Goal: Task Accomplishment & Management: Manage account settings

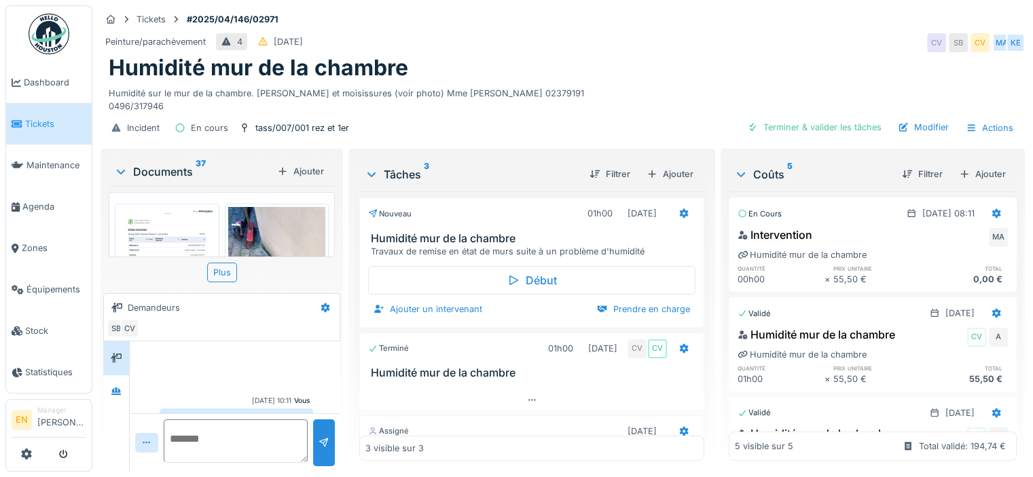
scroll to position [157, 0]
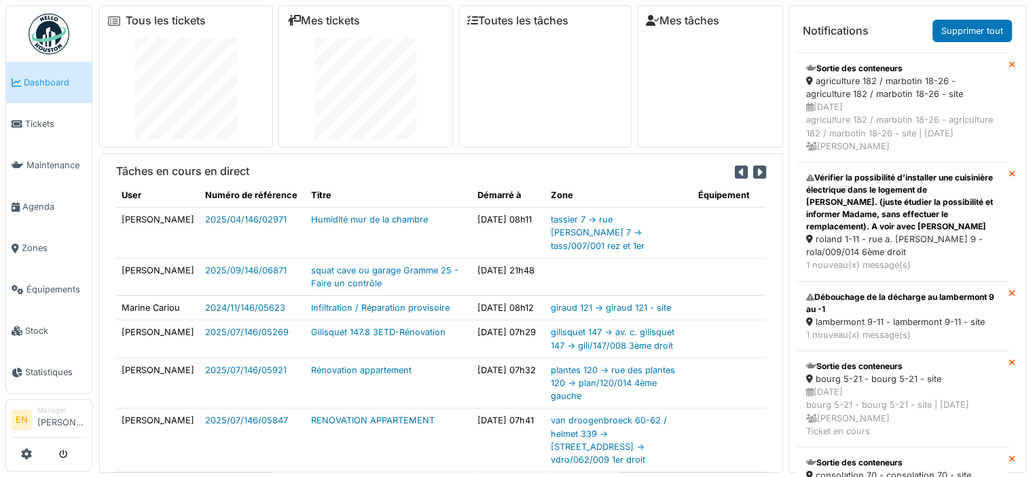
scroll to position [1295, 0]
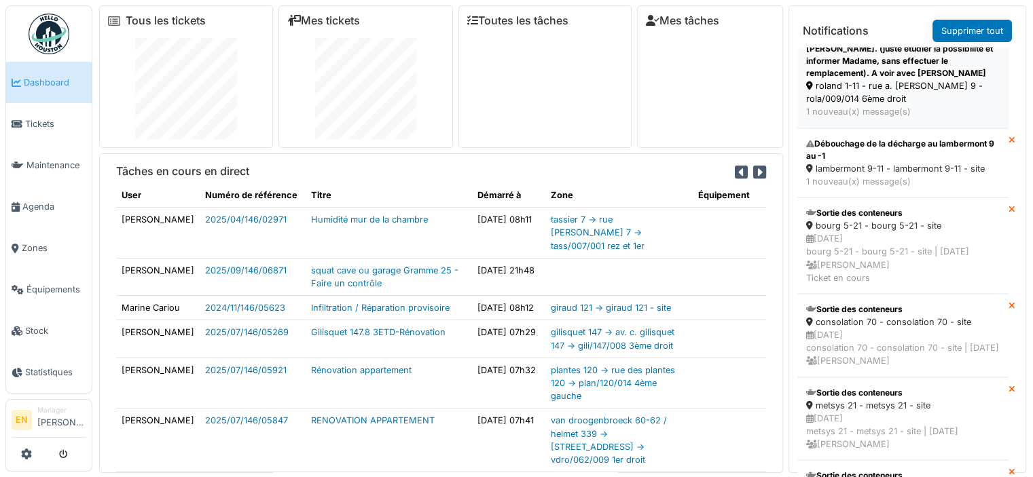
click at [840, 79] on div "Vérifier la possibilité d’installer une cuisinière électrique dans le logement …" at bounding box center [902, 48] width 193 height 61
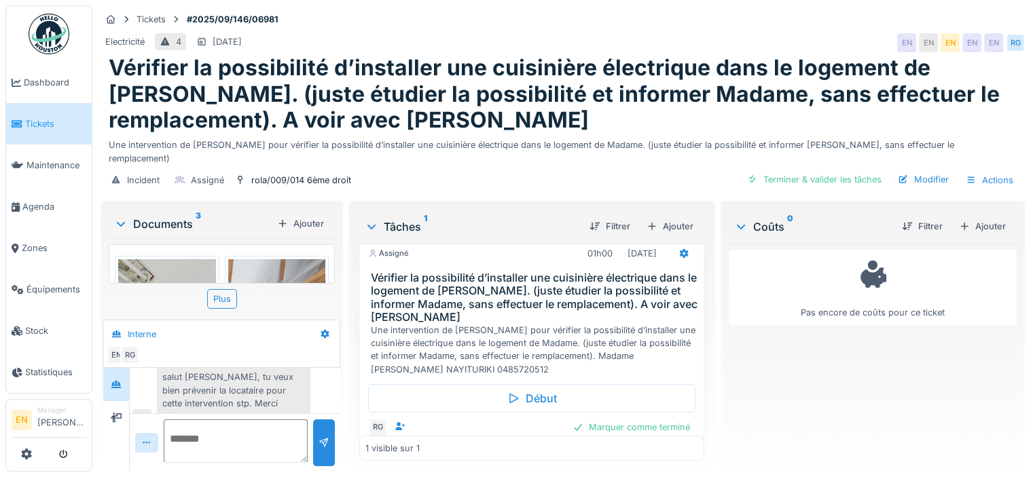
scroll to position [14, 0]
click at [286, 380] on div "salut Emmanuele, tu veux bien prévenir la locataire pour cette intervention stp…" at bounding box center [233, 396] width 153 height 63
click at [249, 434] on textarea at bounding box center [236, 441] width 144 height 43
click at [177, 439] on textarea "********" at bounding box center [236, 441] width 144 height 43
type textarea "**********"
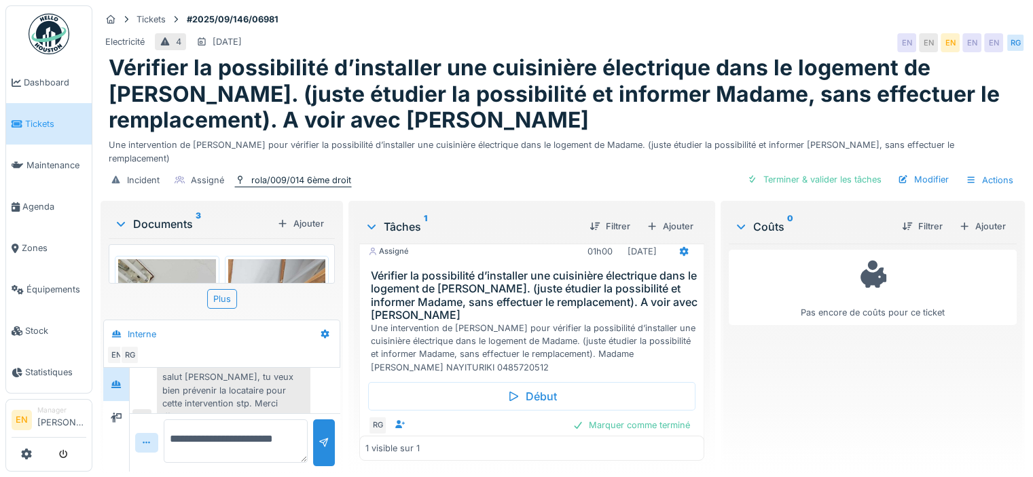
click at [291, 174] on div "rola/009/014 6ème droit" at bounding box center [301, 180] width 100 height 13
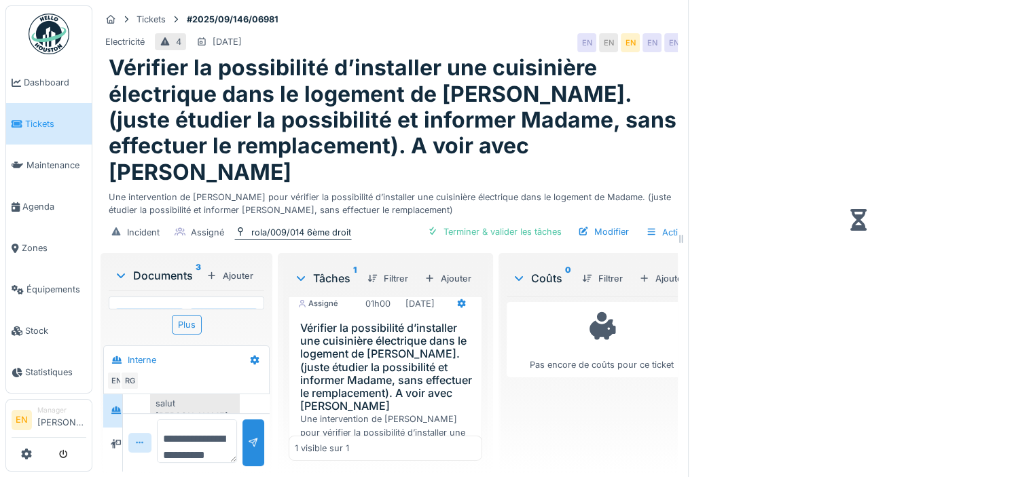
scroll to position [10, 0]
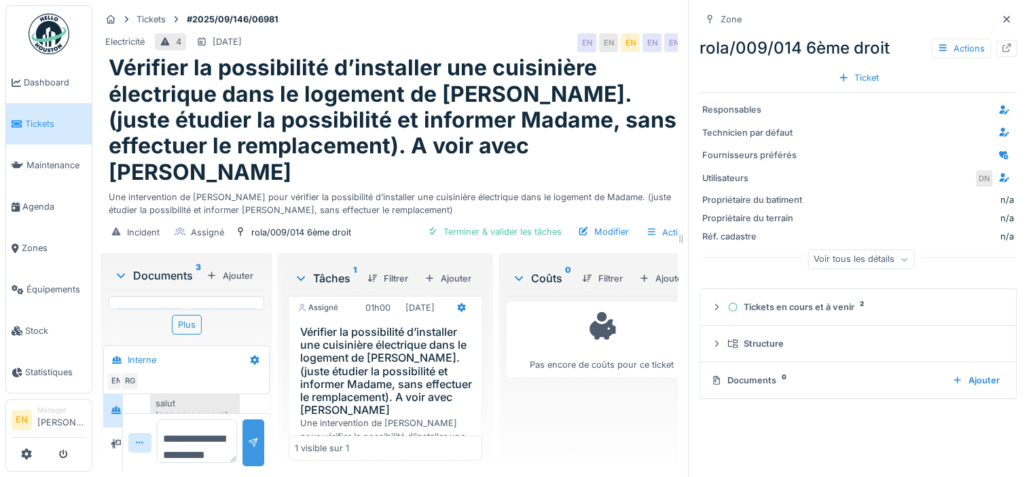
click at [251, 446] on div at bounding box center [253, 443] width 11 height 13
click at [1001, 44] on icon at bounding box center [1006, 47] width 11 height 9
click at [1001, 15] on icon at bounding box center [1006, 19] width 11 height 9
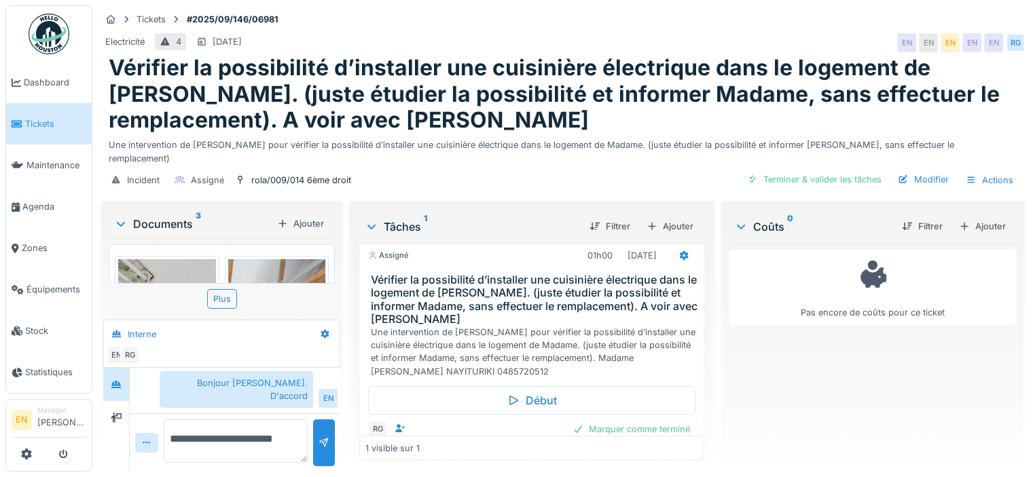
scroll to position [14, 0]
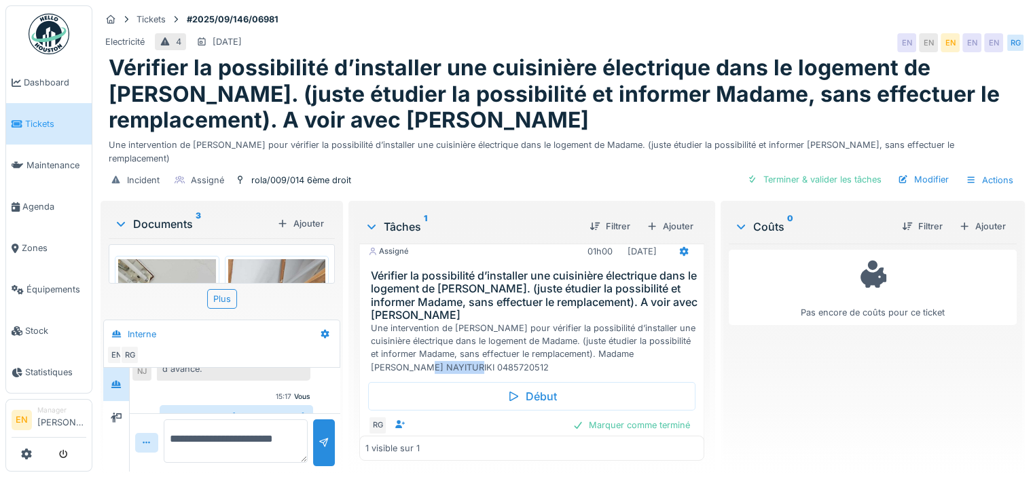
drag, startPoint x: 451, startPoint y: 352, endPoint x: 506, endPoint y: 355, distance: 54.4
click at [506, 355] on div "Une intervention de Robert pour vérifier la possibilité d’installer une cuisini…" at bounding box center [534, 348] width 327 height 52
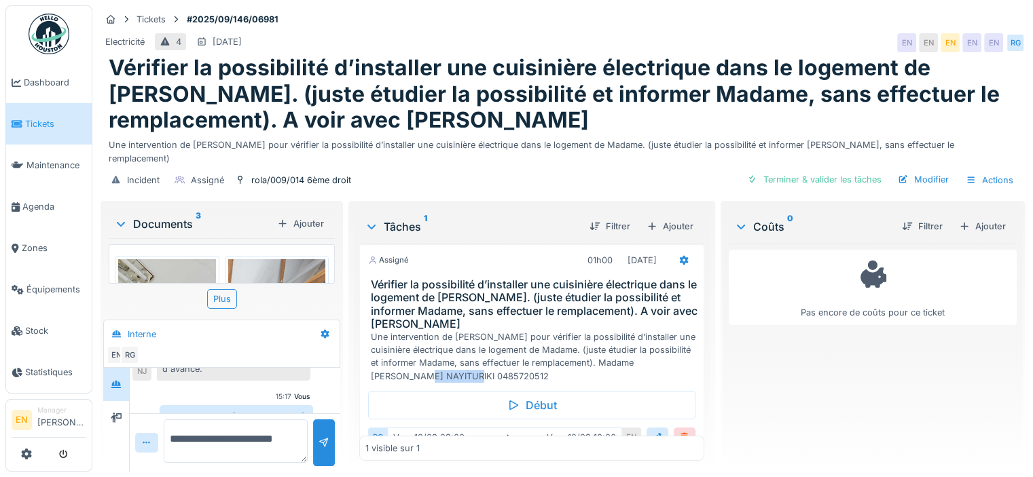
copy div "0485720512"
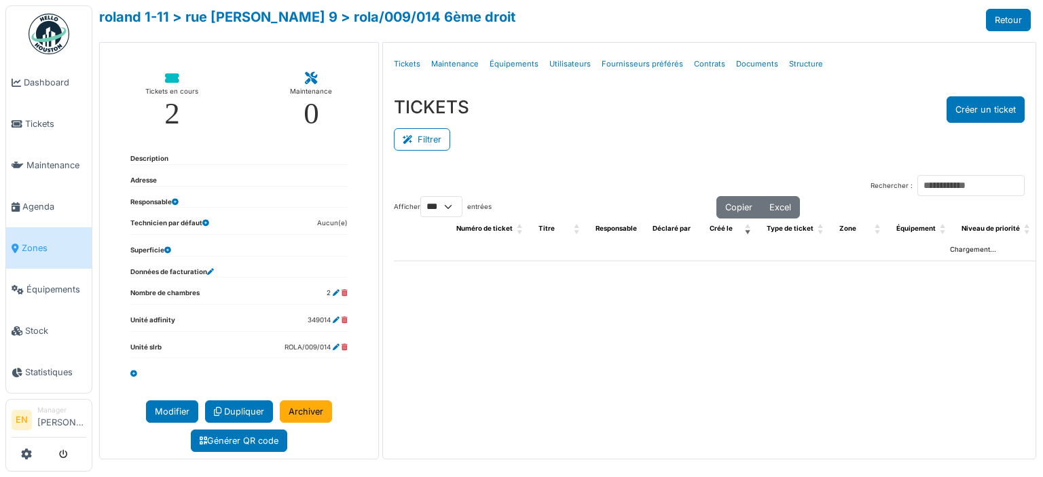
select select "***"
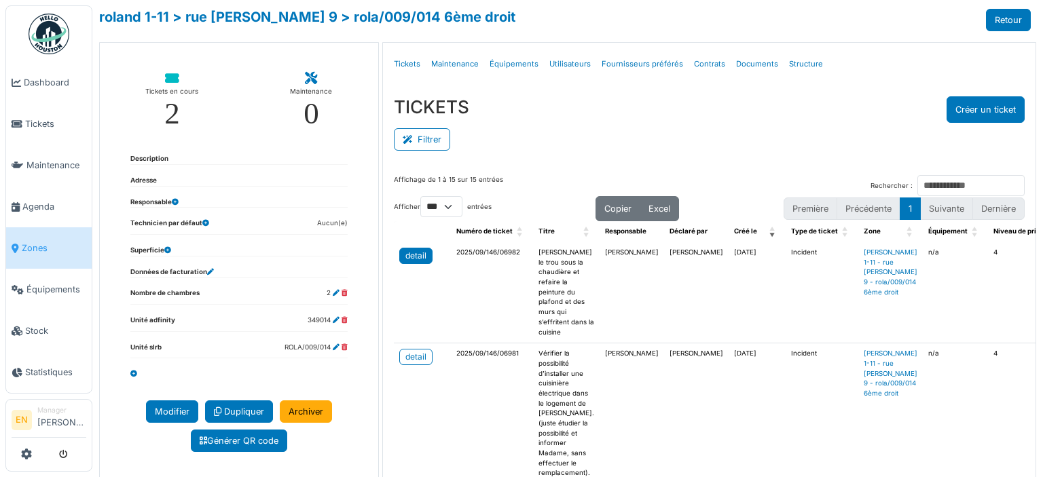
click at [418, 253] on div "detail" at bounding box center [415, 256] width 21 height 12
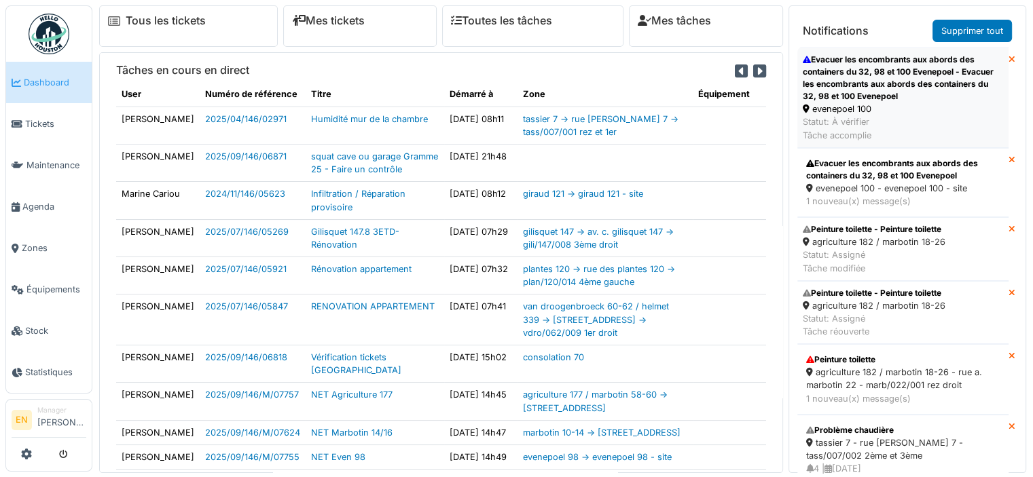
click at [874, 94] on div "Evacuer les encombrants aux abords des containers du 32, 98 et 100 Evenepoel - …" at bounding box center [902, 78] width 200 height 49
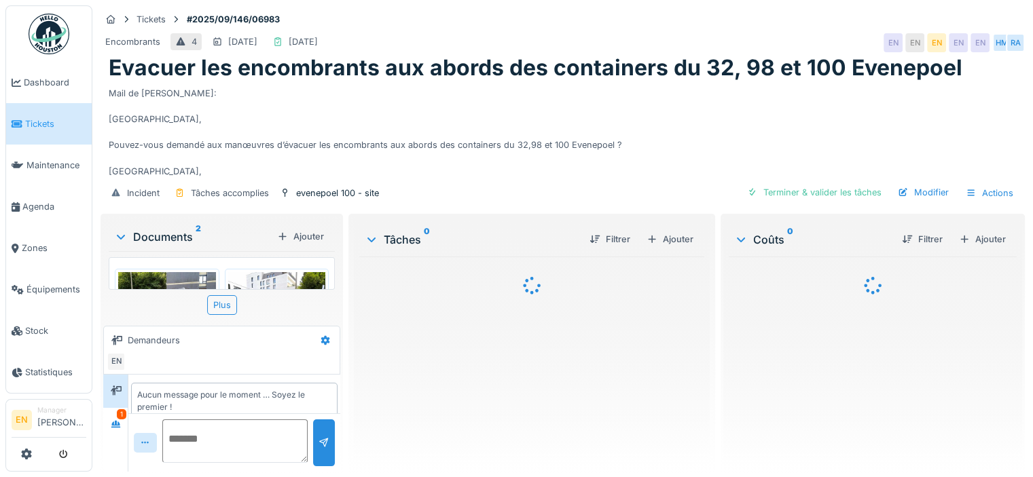
scroll to position [13, 0]
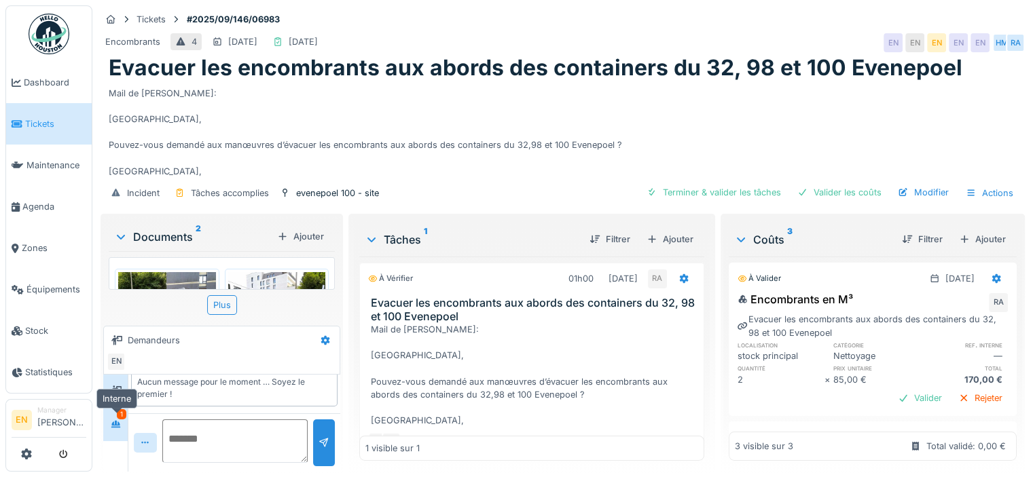
click at [115, 423] on icon at bounding box center [116, 424] width 11 height 9
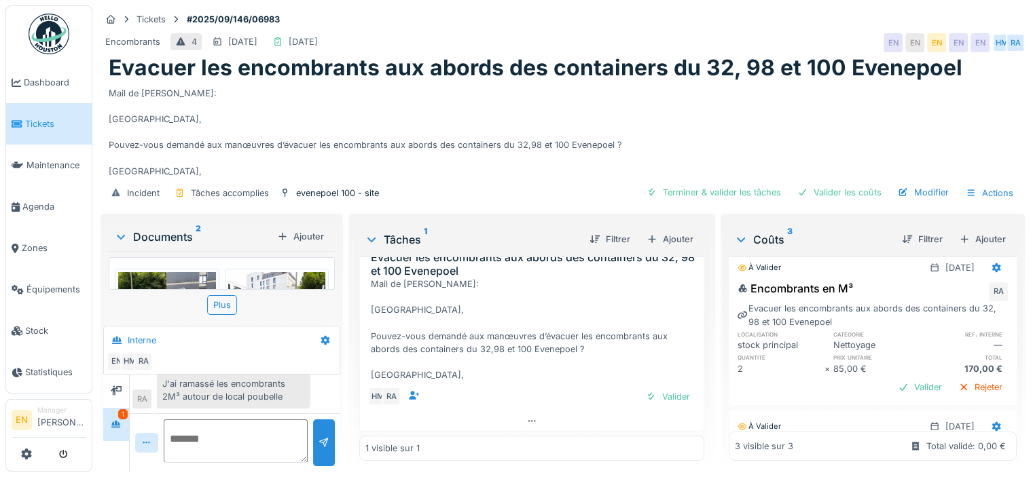
scroll to position [0, 0]
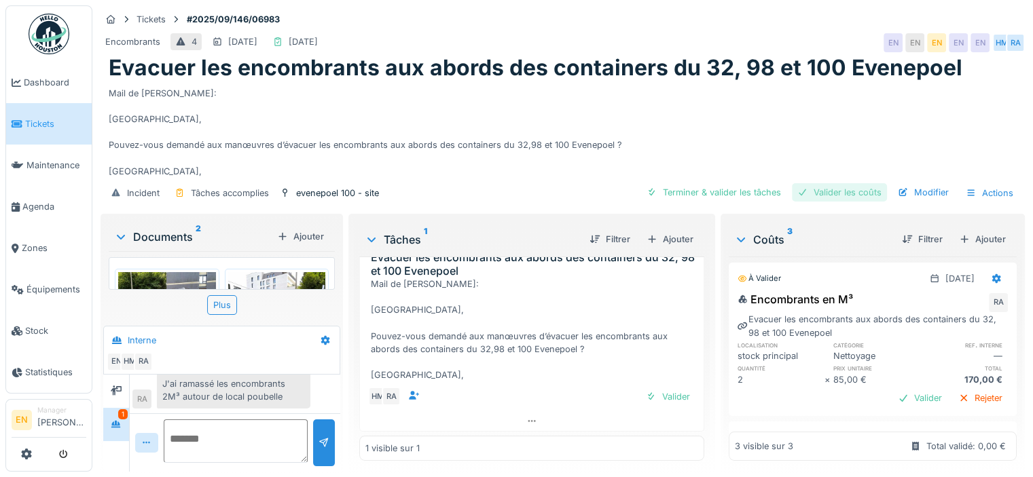
click at [840, 193] on div "Valider les coûts" at bounding box center [839, 192] width 95 height 18
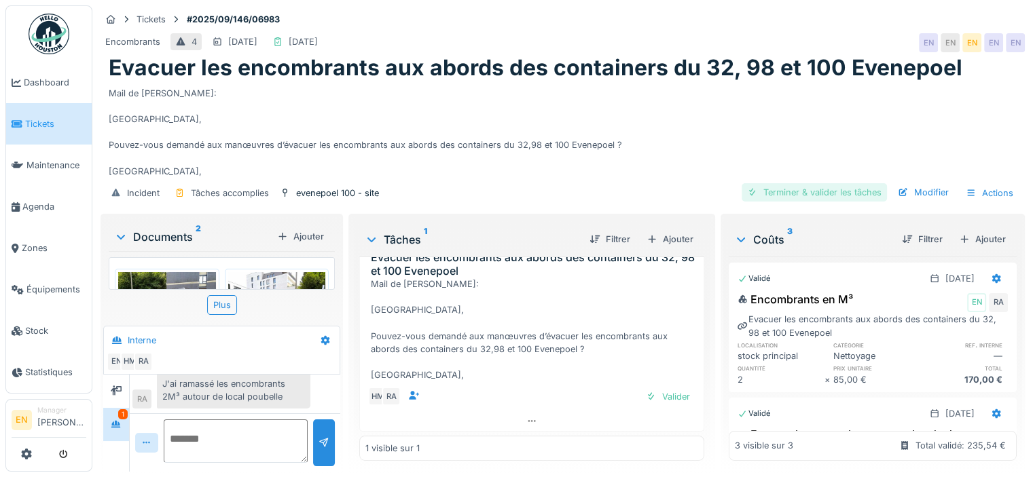
click at [852, 196] on div "Terminer & valider les tâches" at bounding box center [813, 192] width 145 height 18
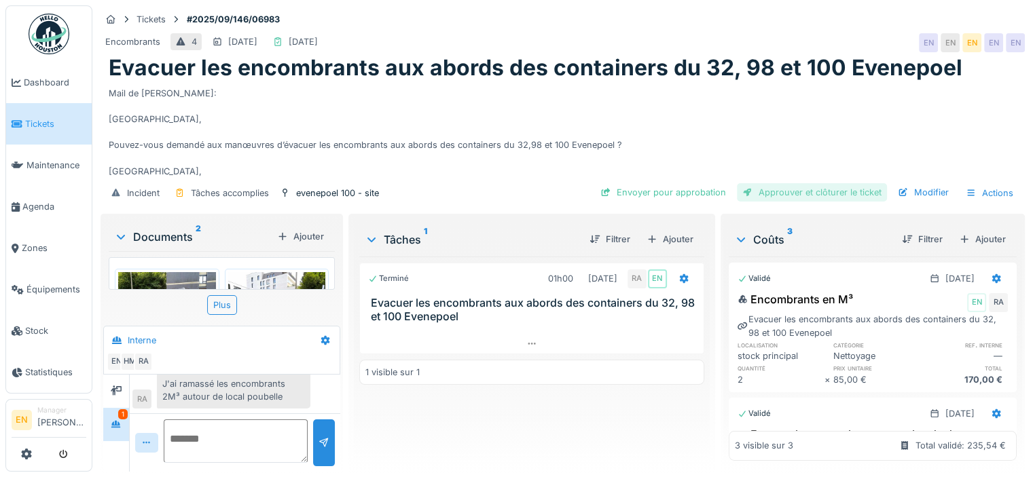
click at [806, 195] on div "Approuver et clôturer le ticket" at bounding box center [812, 192] width 150 height 18
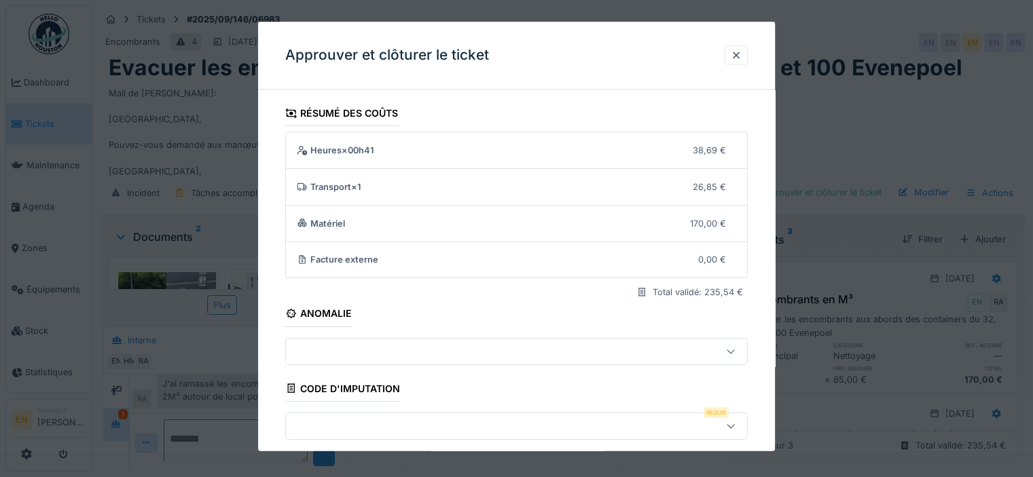
click at [736, 427] on icon at bounding box center [730, 426] width 11 height 9
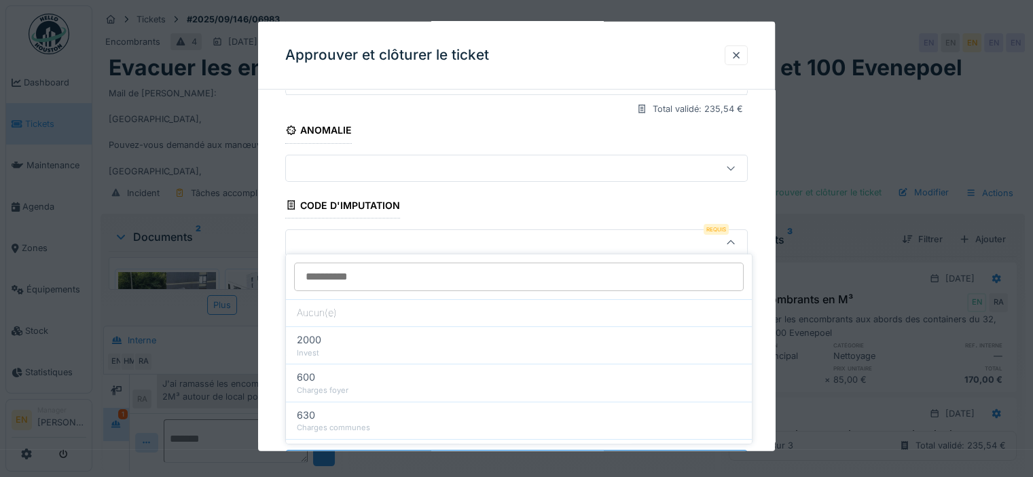
scroll to position [188, 0]
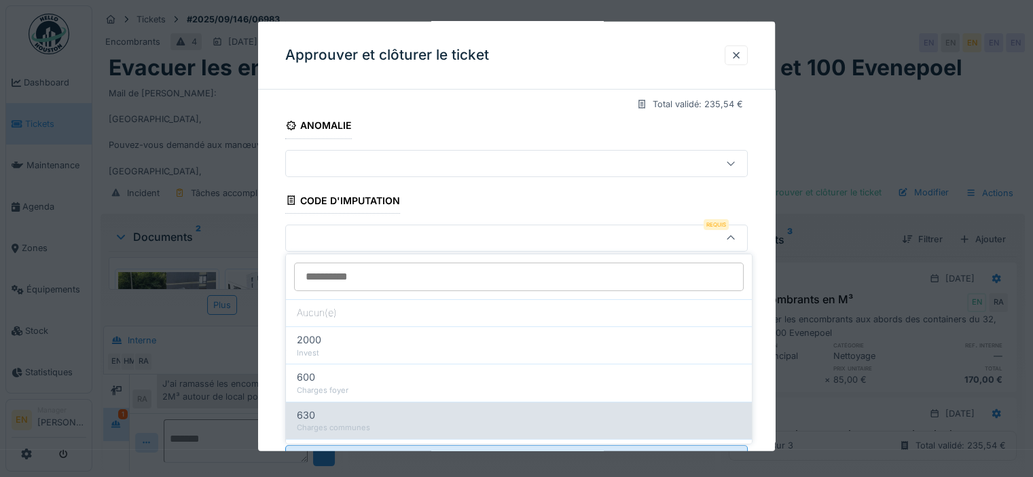
click at [410, 425] on div "Charges communes" at bounding box center [519, 428] width 444 height 12
type input "***"
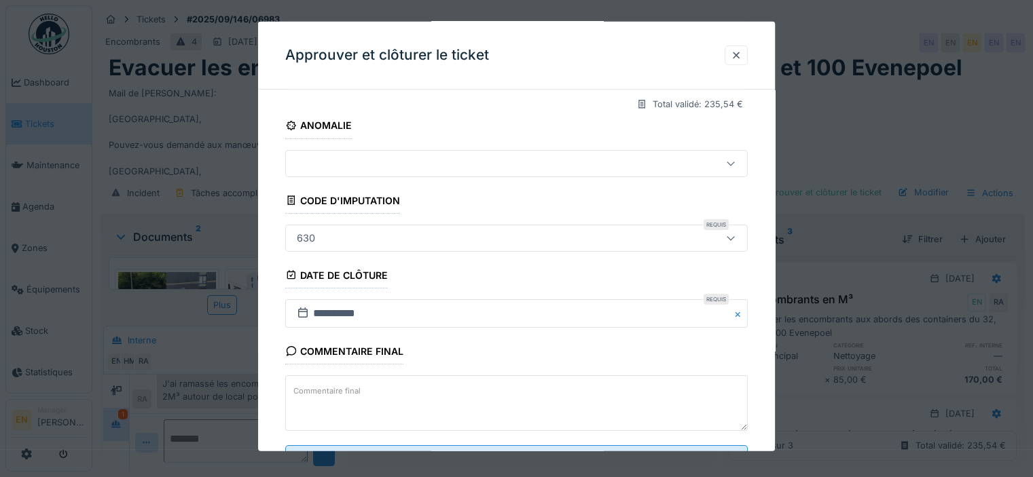
click at [764, 406] on div "**********" at bounding box center [516, 211] width 517 height 599
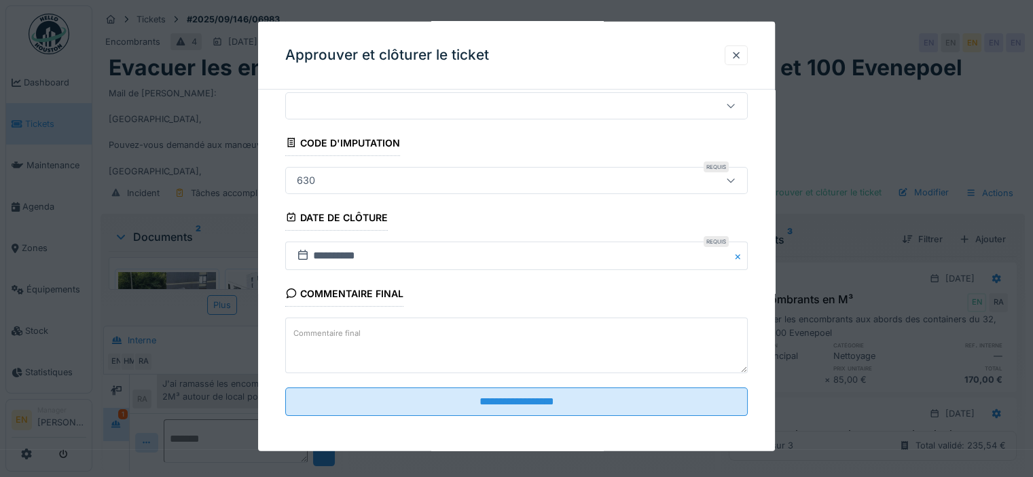
scroll to position [10, 0]
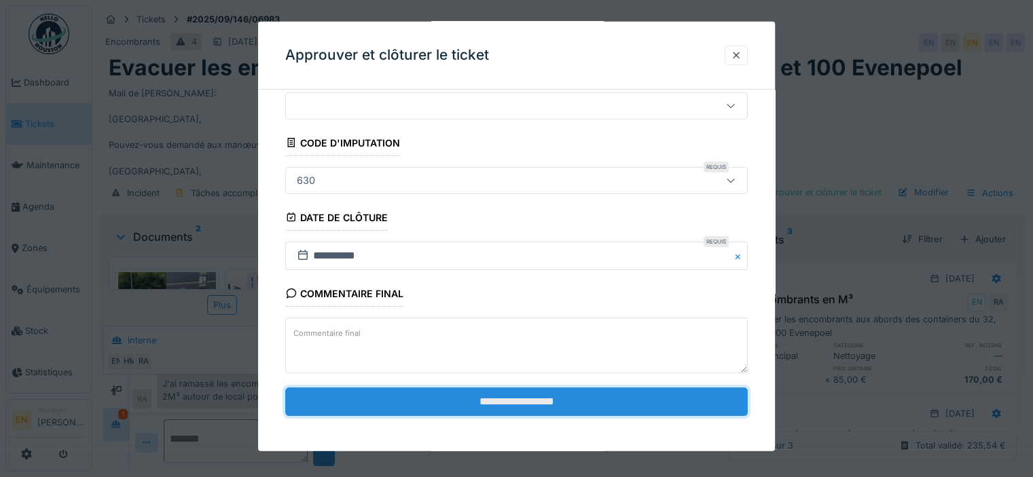
click at [516, 401] on input "**********" at bounding box center [516, 402] width 462 height 29
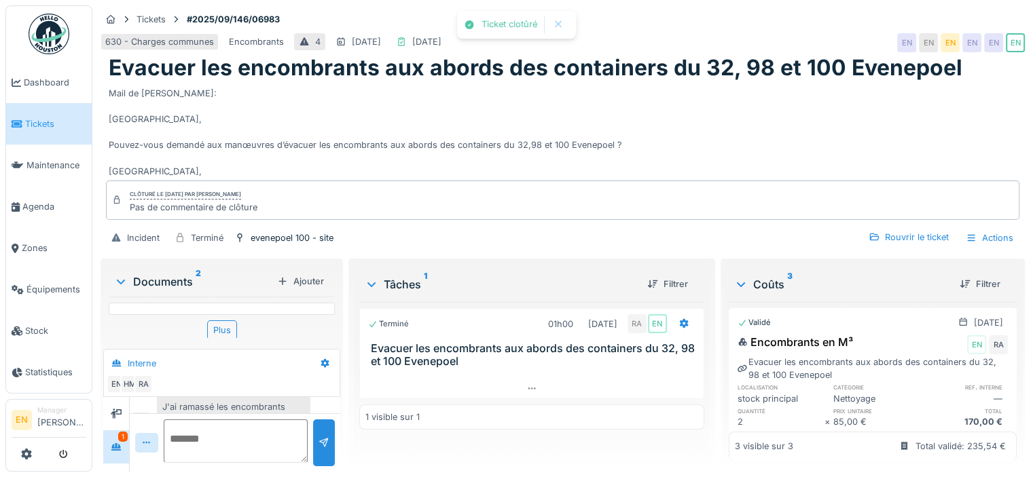
scroll to position [92, 0]
click at [51, 33] on img at bounding box center [49, 34] width 41 height 41
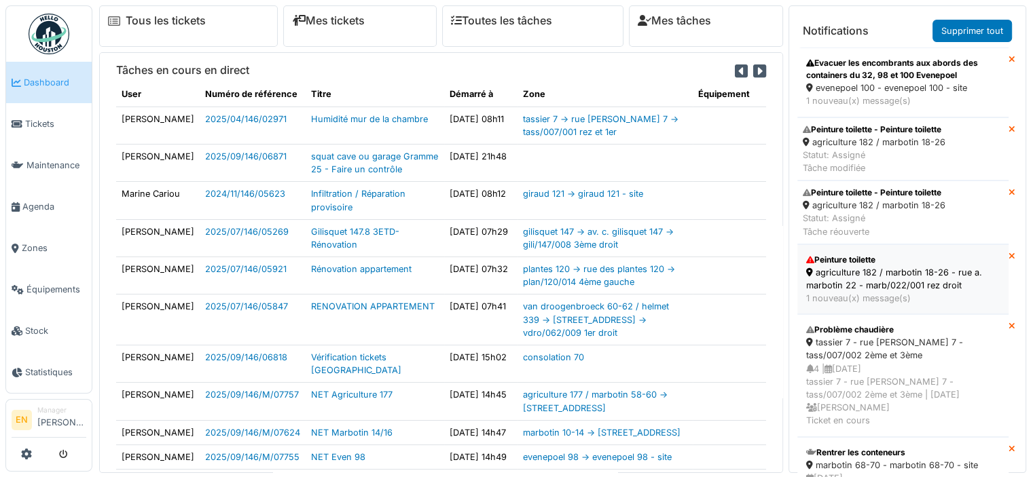
click at [866, 289] on div "agriculture 182 / marbotin 18-26 - rue a. marbotin 22 - marb/022/001 rez droit" at bounding box center [902, 279] width 193 height 26
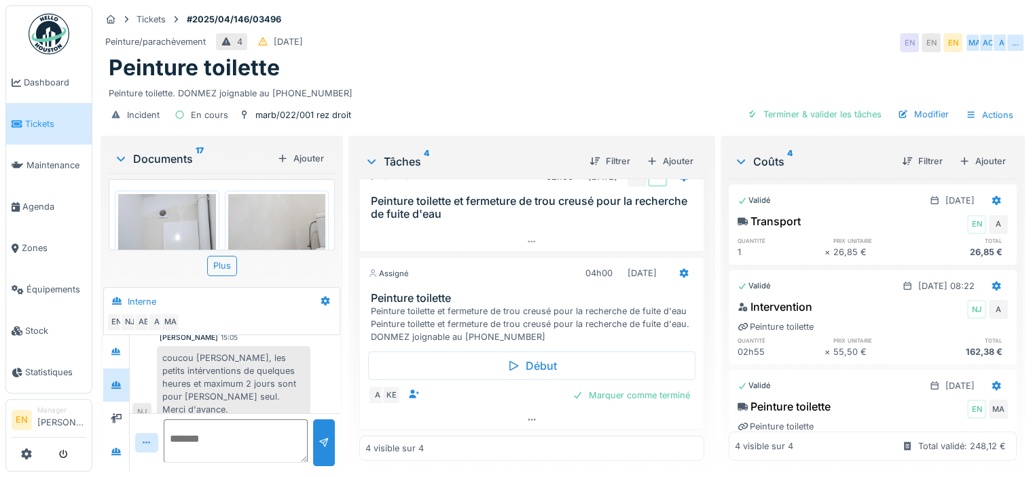
scroll to position [252, 0]
click at [526, 418] on icon at bounding box center [531, 419] width 11 height 9
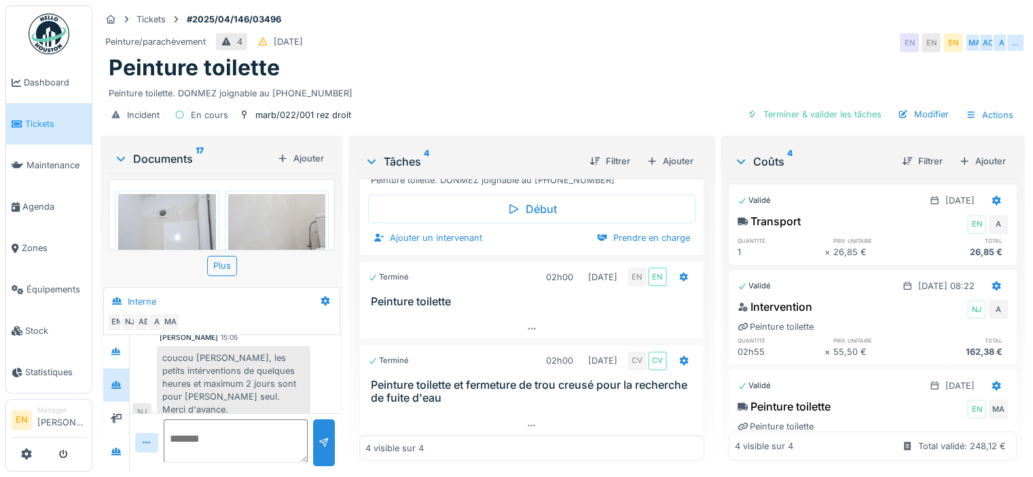
scroll to position [71, 0]
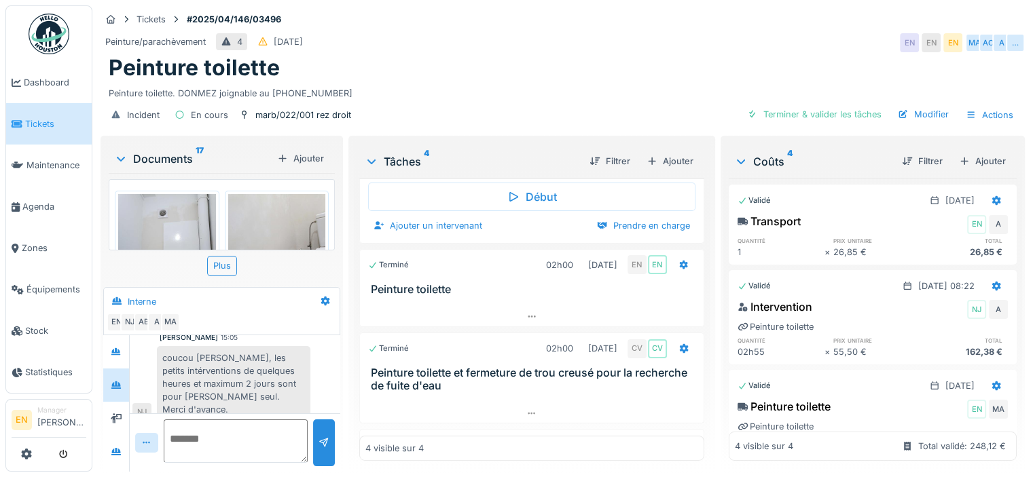
click at [695, 86] on div "Peinture toilette. DONMEZ joignable au [PHONE_NUMBER]" at bounding box center [563, 90] width 908 height 18
click at [689, 56] on div "Peinture toilette" at bounding box center [563, 68] width 908 height 26
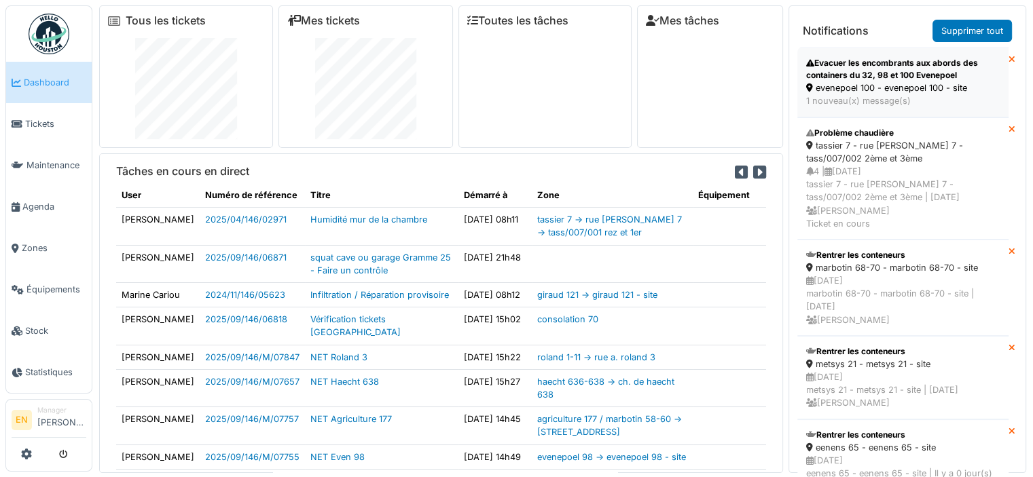
click at [915, 92] on div "evenepoel 100 - evenepoel 100 - site" at bounding box center [902, 87] width 193 height 13
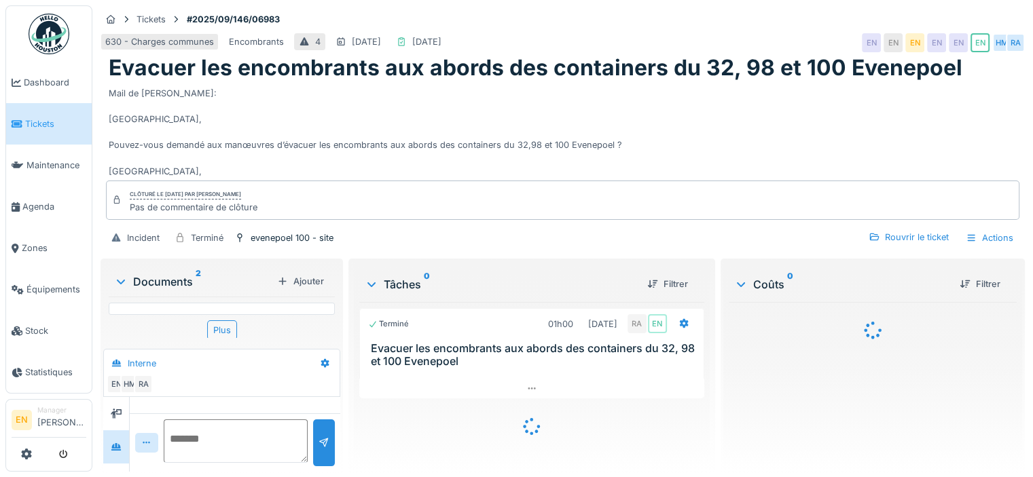
scroll to position [92, 0]
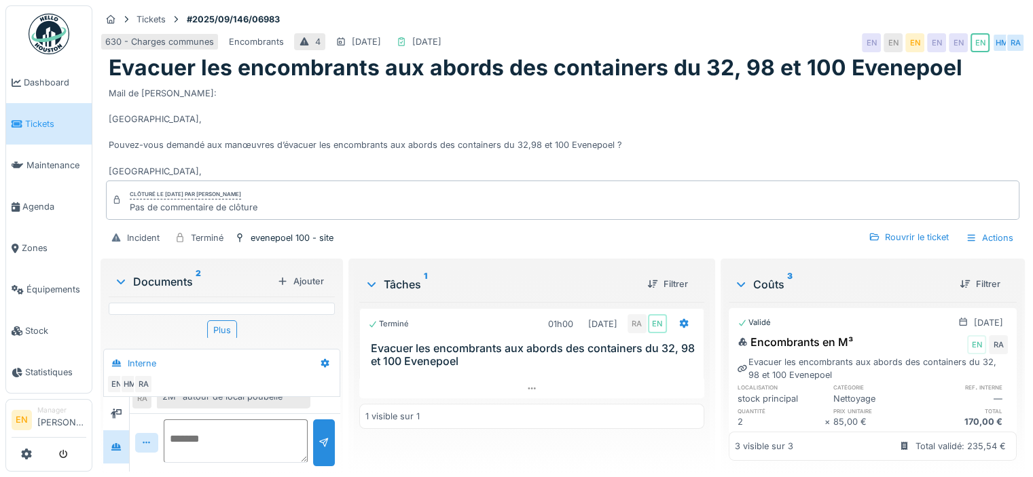
click at [272, 400] on div "J'ai ramassé les encombrants 2M³ autour de local poubelle" at bounding box center [233, 390] width 153 height 37
click at [49, 35] on img at bounding box center [49, 34] width 41 height 41
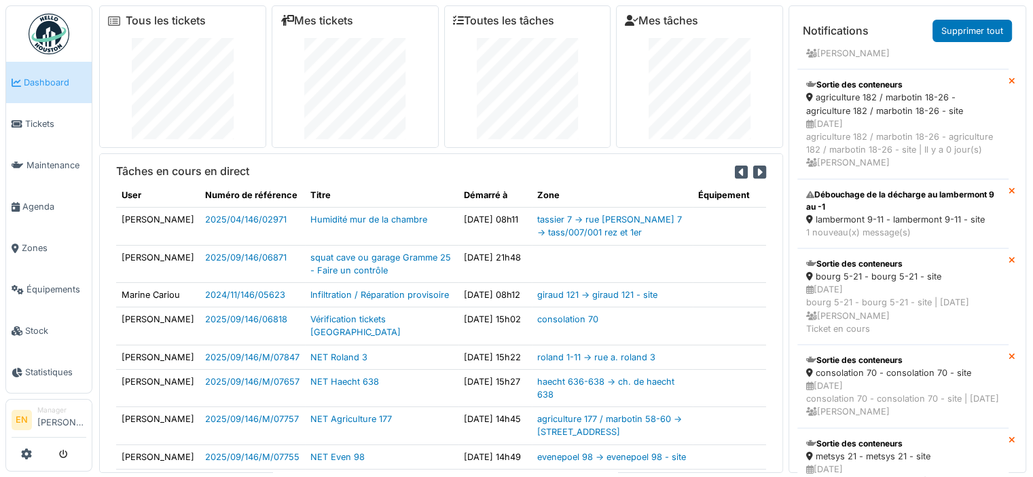
scroll to position [808, 0]
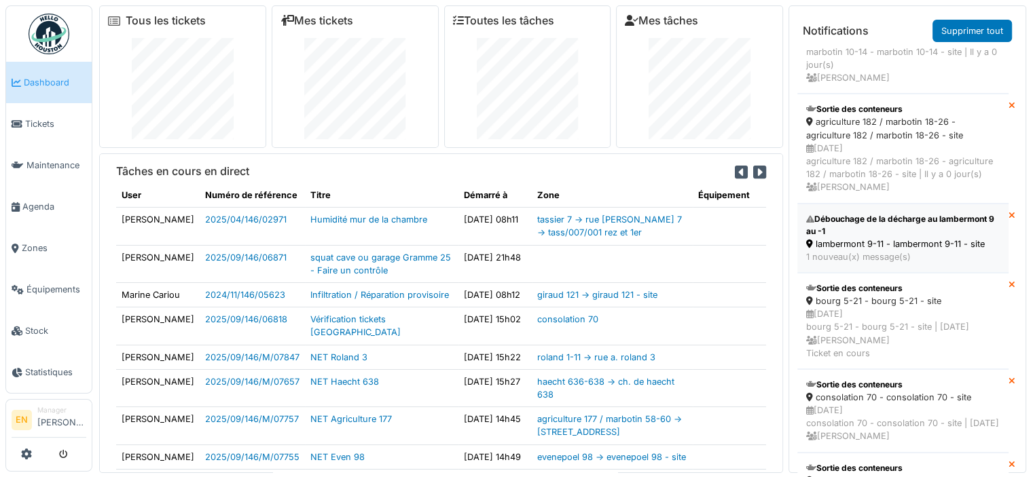
click at [900, 251] on div "lambermont 9-11 - lambermont 9-11 - site" at bounding box center [902, 244] width 193 height 13
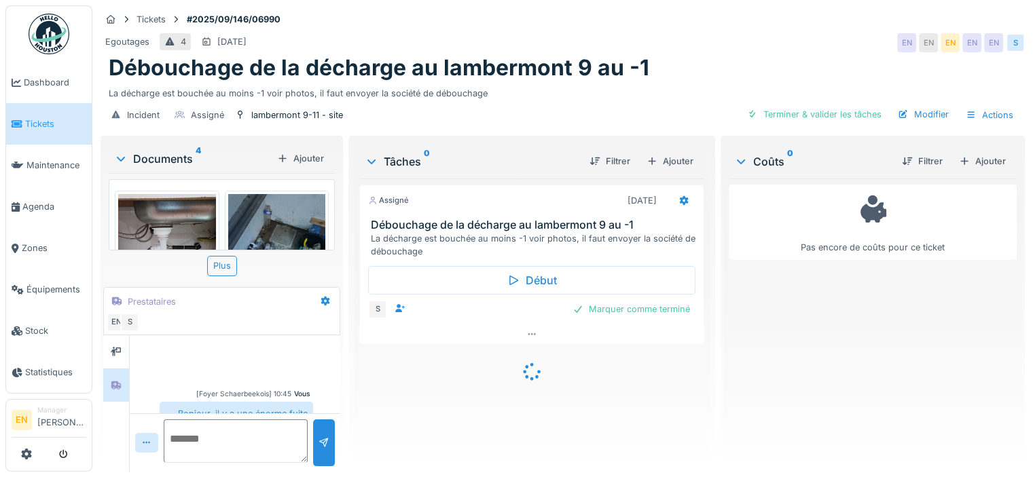
scroll to position [191, 0]
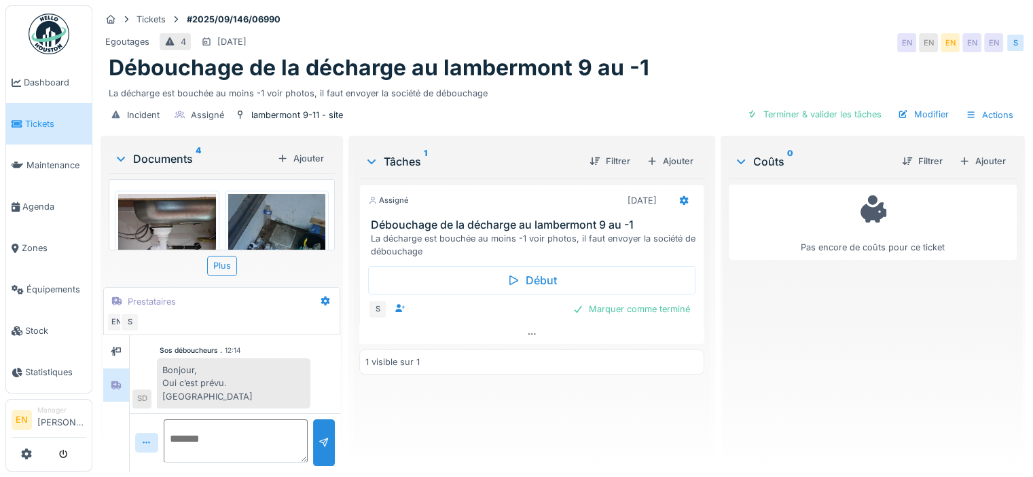
click at [281, 390] on div "Bonjour, Oui c’est prévu. [GEOGRAPHIC_DATA]" at bounding box center [233, 383] width 153 height 50
click at [52, 44] on img at bounding box center [49, 34] width 41 height 41
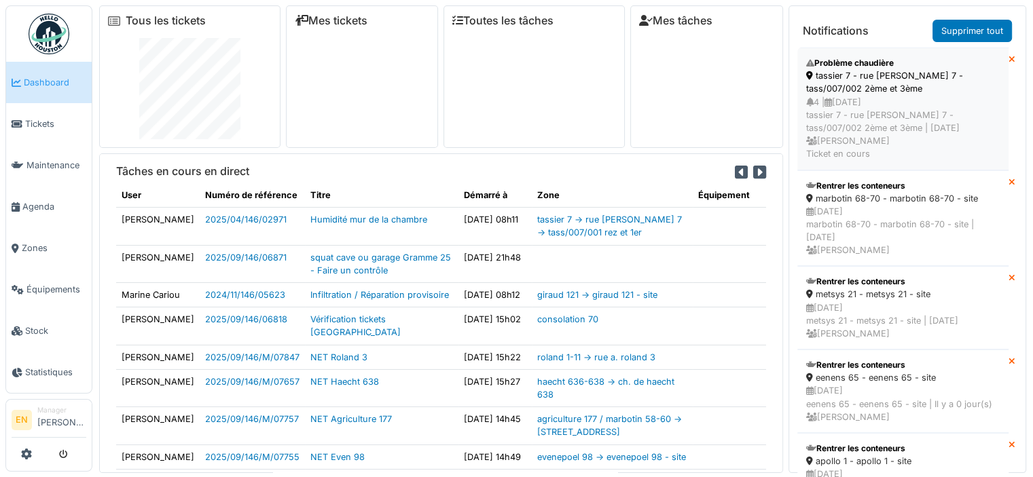
click at [832, 105] on icon at bounding box center [827, 102] width 7 height 9
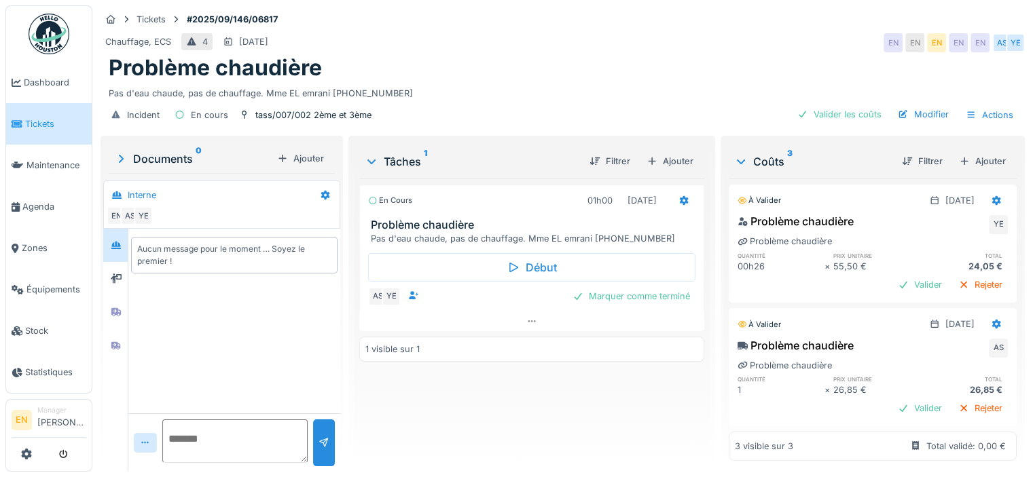
click at [54, 37] on img at bounding box center [49, 34] width 41 height 41
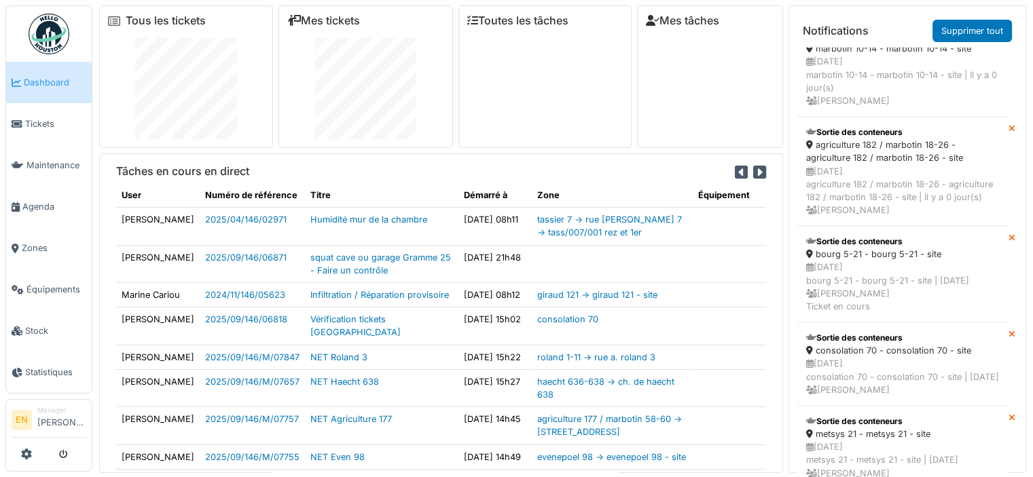
scroll to position [686, 0]
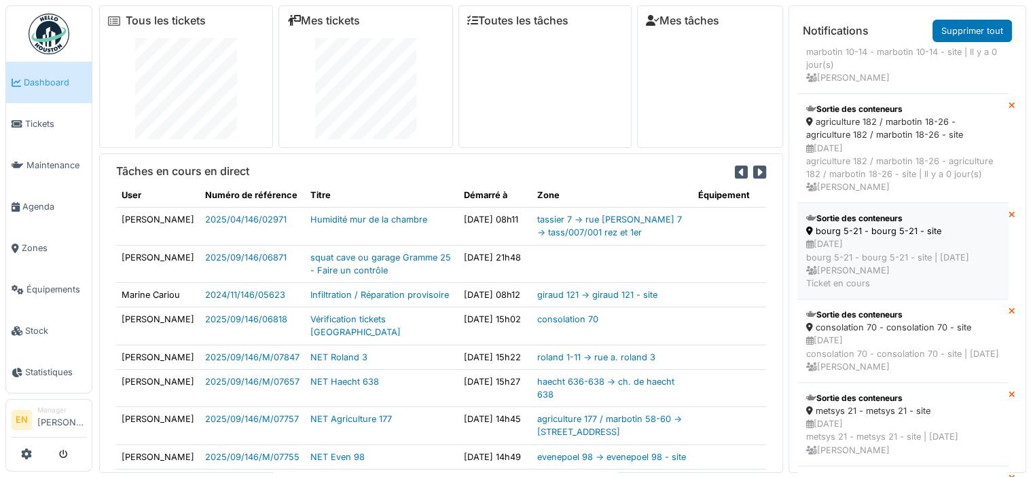
click at [855, 280] on div "[DATE] bourg 5-21 - bourg 5-21 - site | [DATE] [PERSON_NAME] Ticket en cours" at bounding box center [902, 264] width 193 height 52
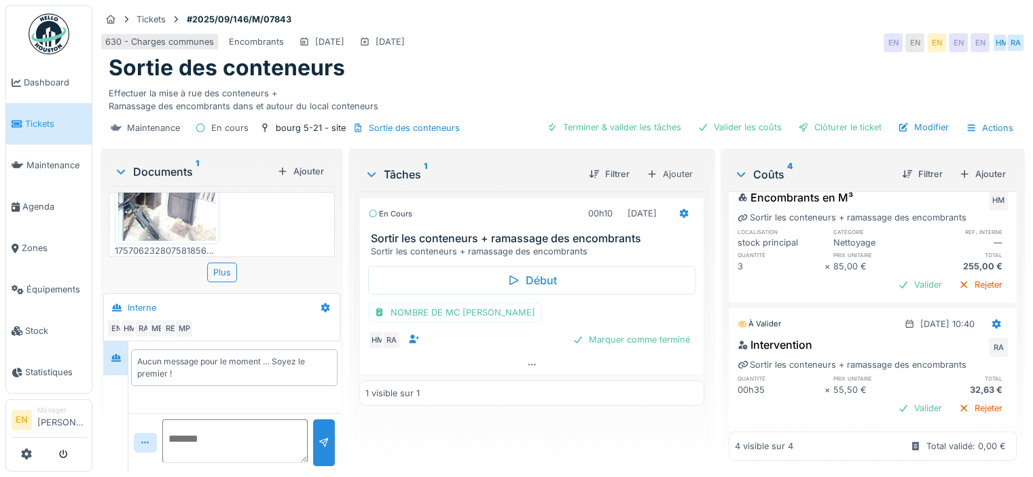
scroll to position [98, 0]
click at [160, 214] on img at bounding box center [167, 174] width 98 height 130
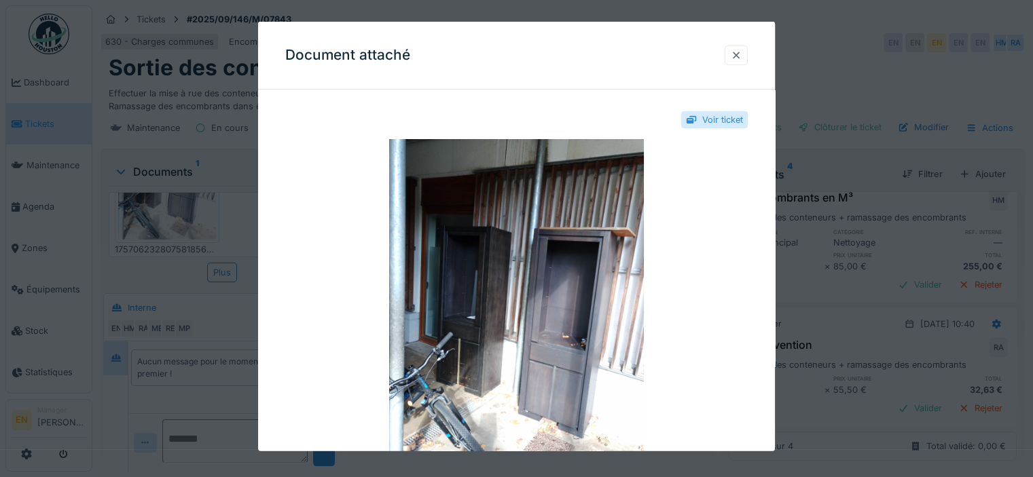
click at [733, 62] on div at bounding box center [735, 55] width 23 height 20
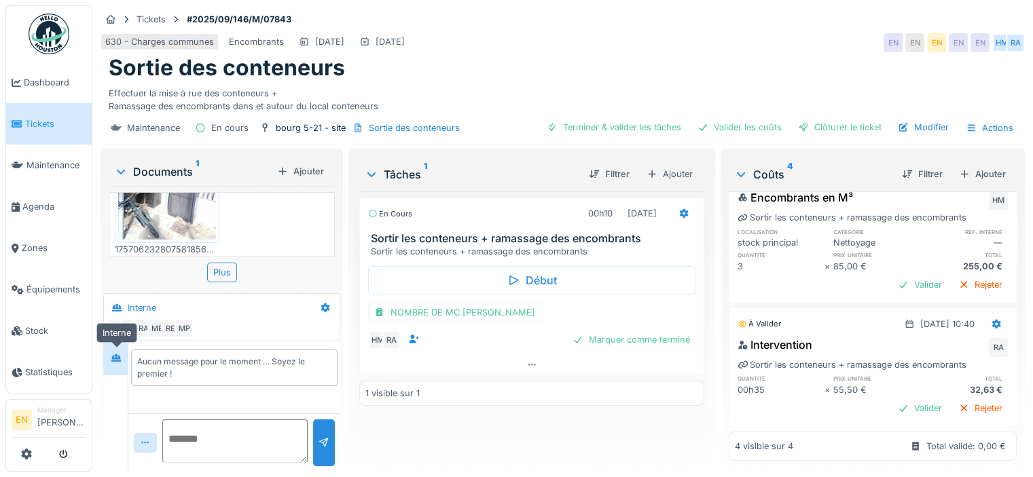
click at [117, 359] on icon at bounding box center [116, 358] width 11 height 9
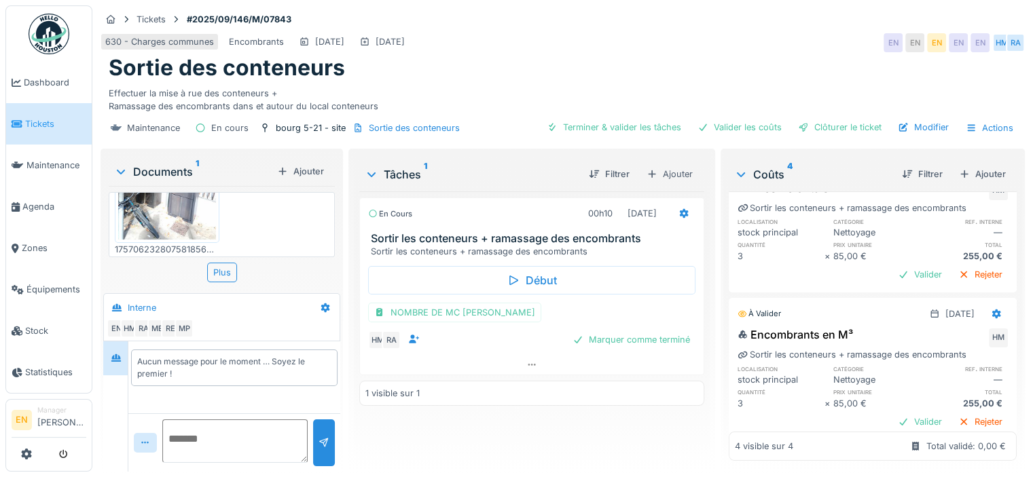
scroll to position [217, 0]
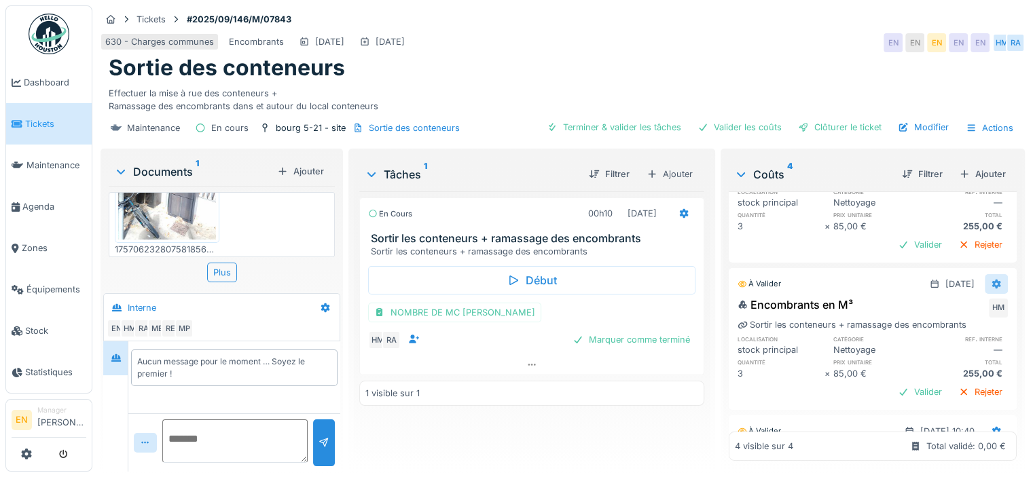
click at [992, 280] on icon at bounding box center [996, 285] width 9 height 10
click at [940, 327] on div "Supprimer" at bounding box center [930, 332] width 66 height 20
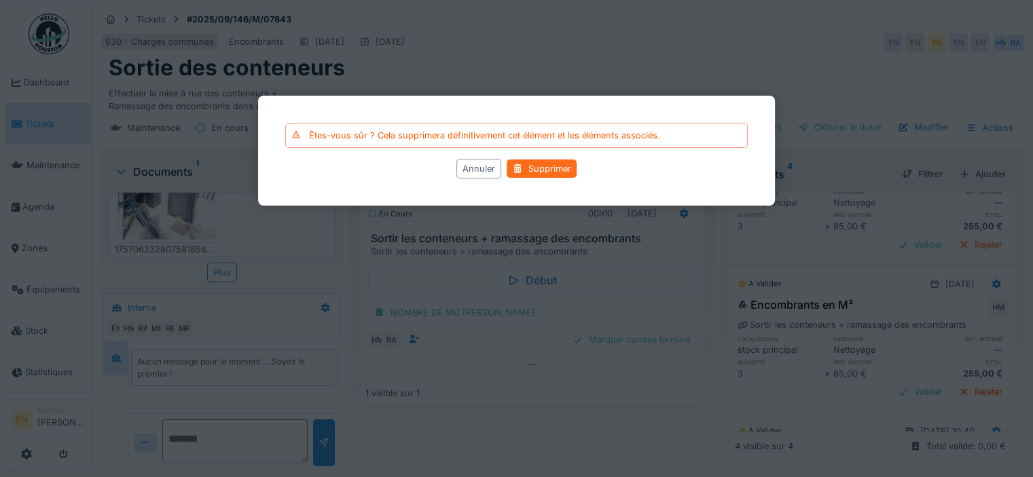
click at [560, 169] on div "Supprimer" at bounding box center [541, 169] width 70 height 18
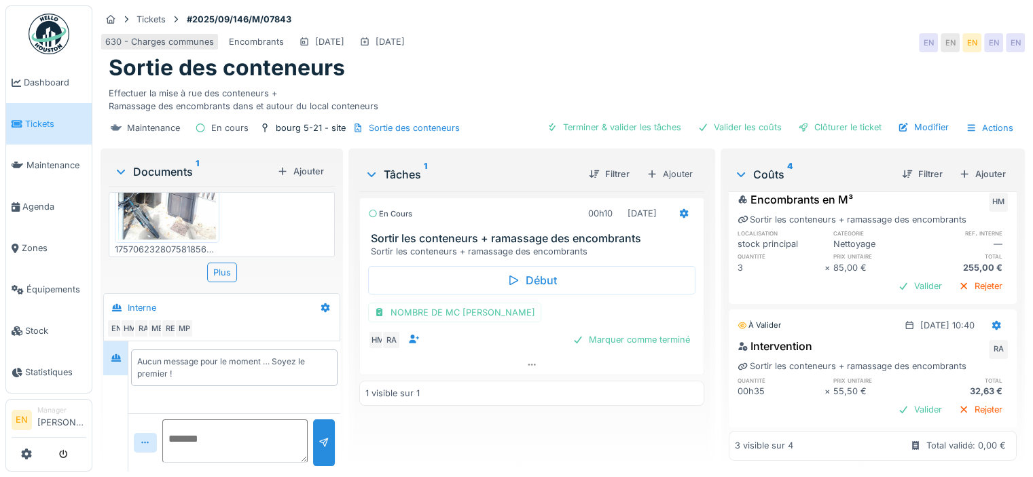
scroll to position [194, 0]
click at [828, 127] on div "Clôturer le ticket" at bounding box center [839, 127] width 94 height 18
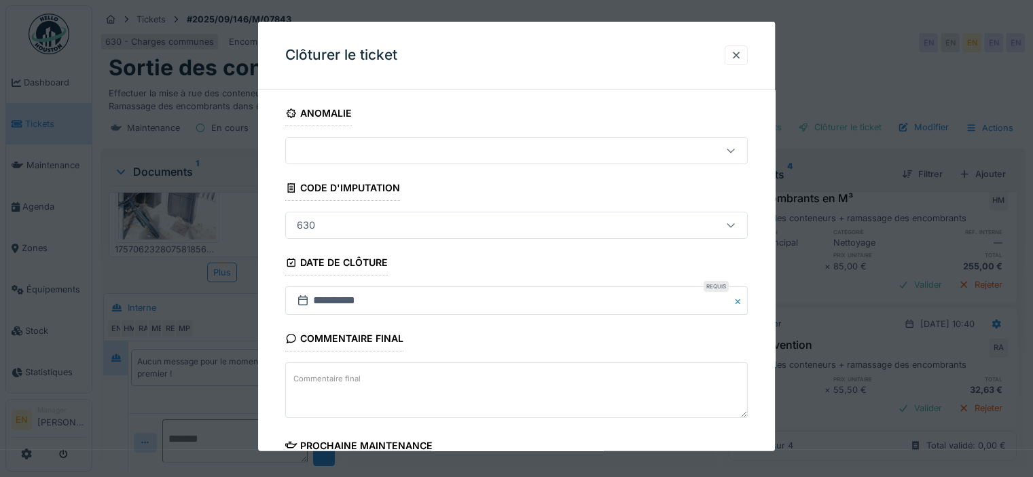
click at [760, 359] on div "**********" at bounding box center [516, 387] width 517 height 574
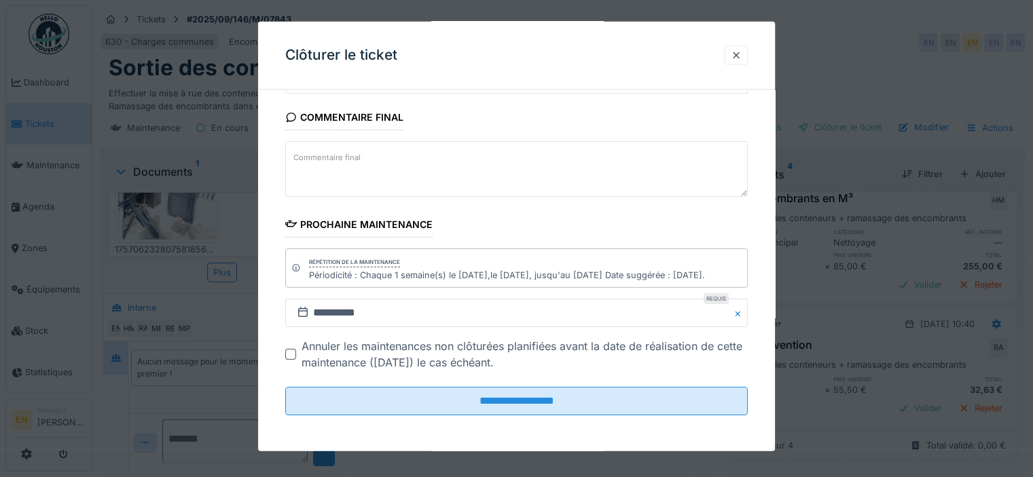
scroll to position [10, 0]
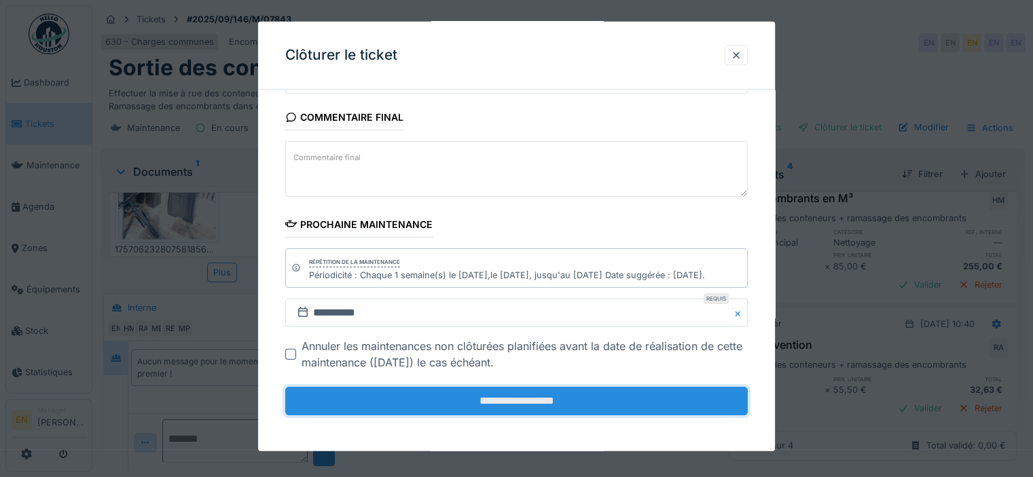
click at [574, 401] on input "**********" at bounding box center [516, 401] width 462 height 29
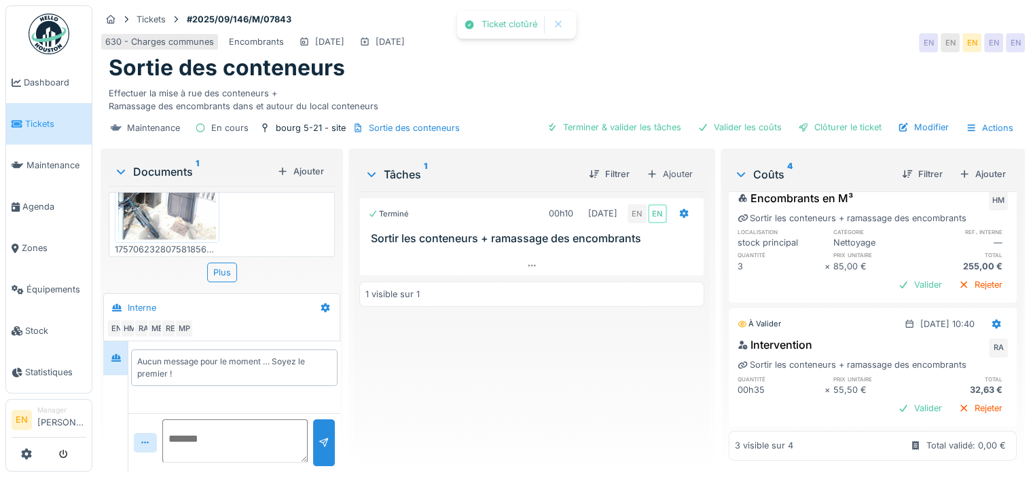
scroll to position [160, 0]
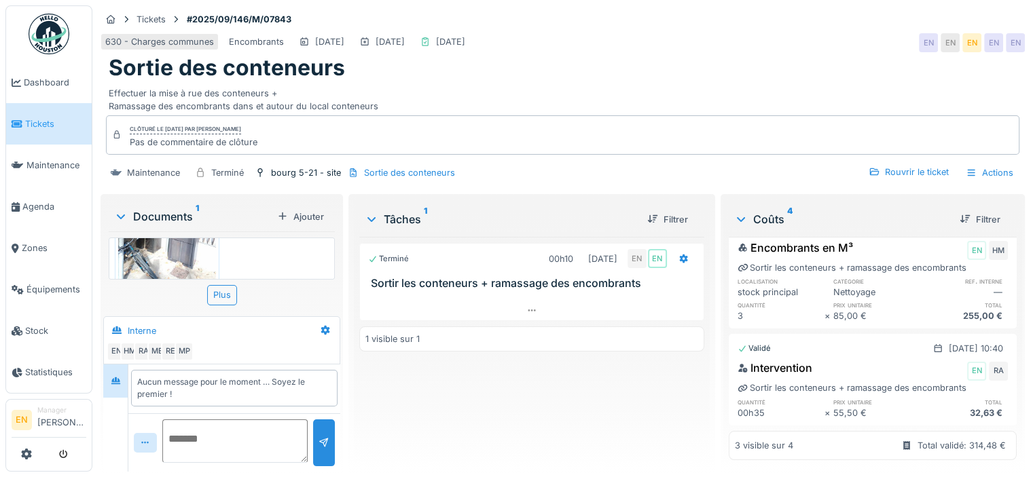
click at [43, 35] on img at bounding box center [49, 34] width 41 height 41
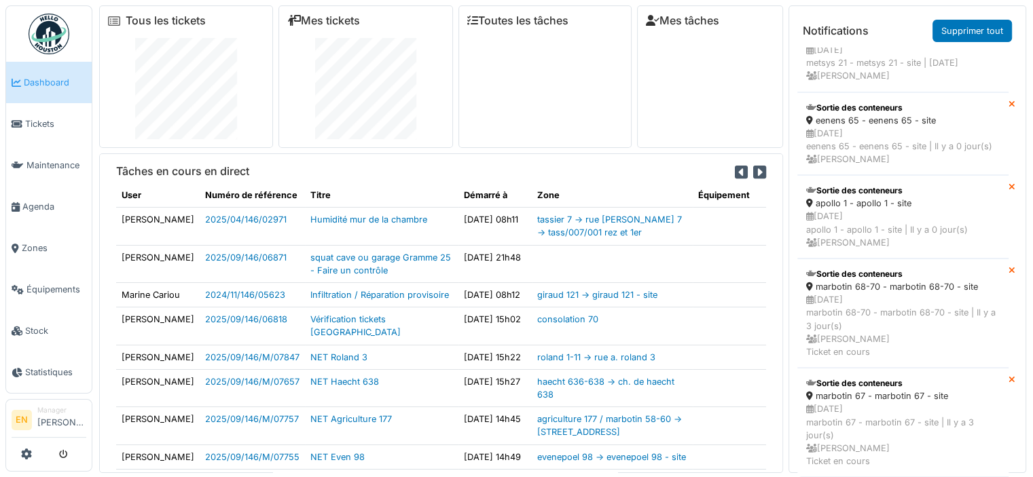
scroll to position [1119, 0]
click at [852, 280] on div "marbotin 68-70 - marbotin 68-70 - site" at bounding box center [902, 286] width 193 height 13
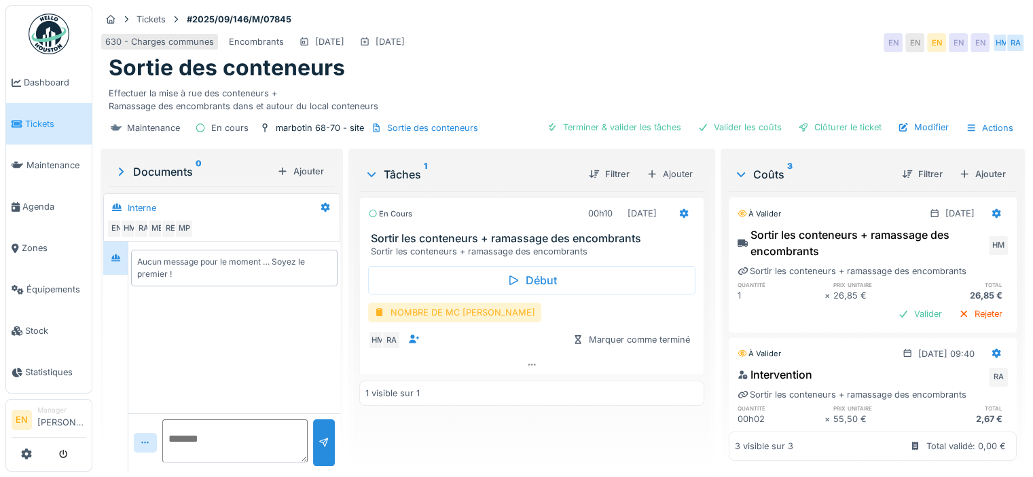
click at [462, 314] on div "NOMBRE DE MC EVACUE" at bounding box center [454, 313] width 173 height 20
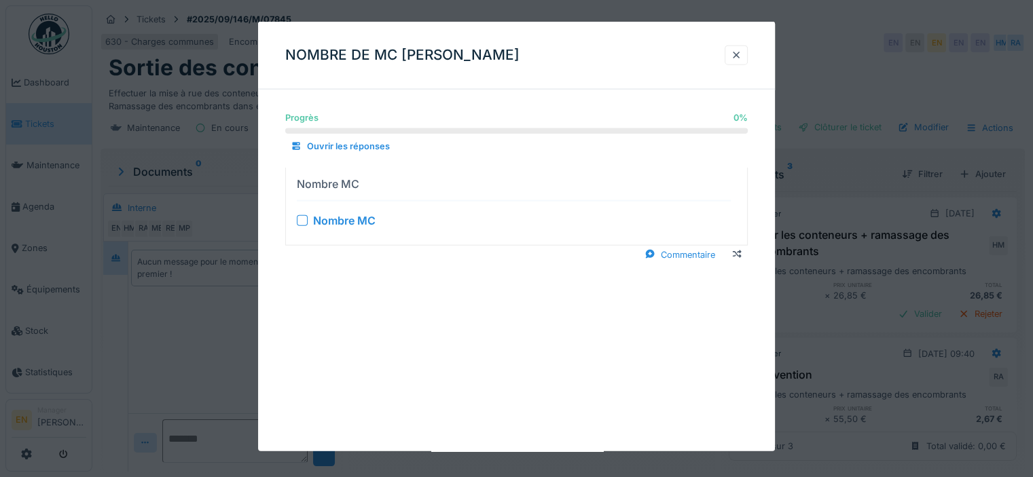
click at [303, 223] on div at bounding box center [302, 220] width 11 height 11
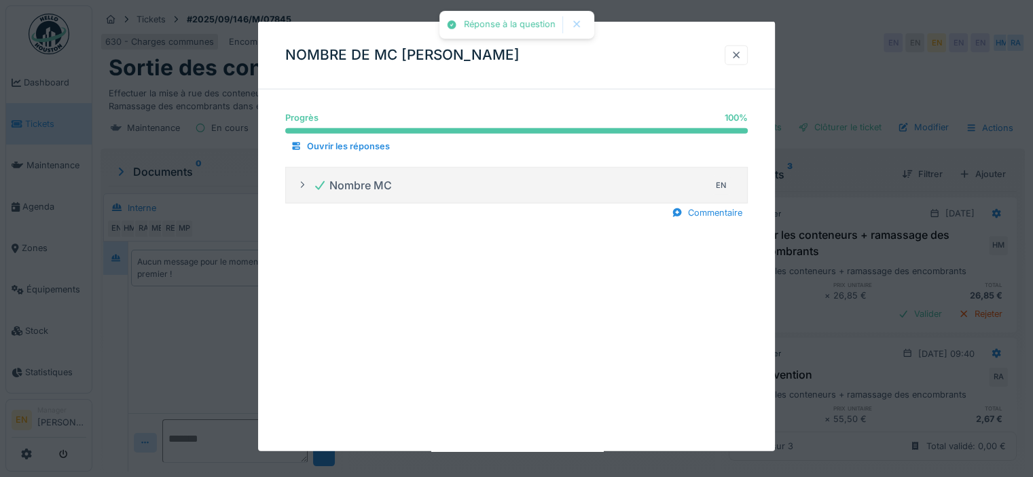
click at [741, 59] on div at bounding box center [735, 55] width 11 height 13
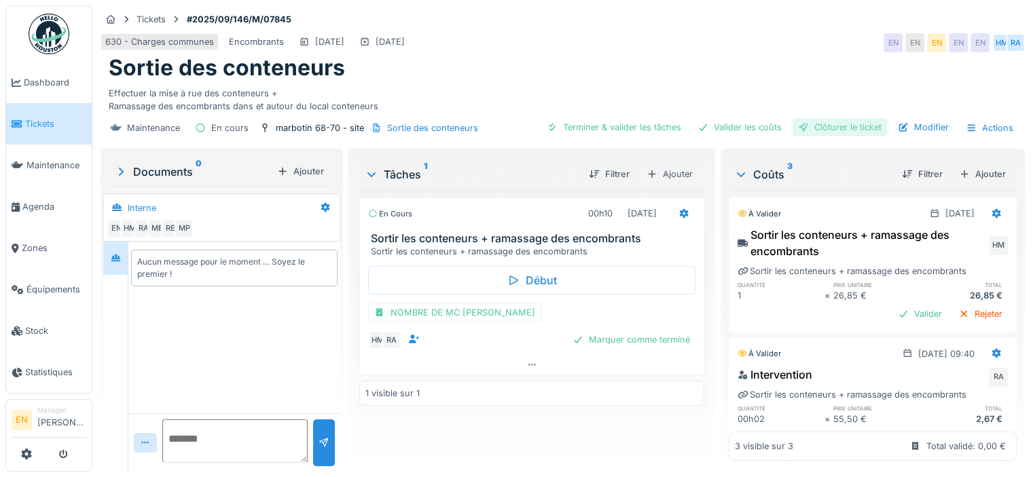
click at [834, 125] on div "Clôturer le ticket" at bounding box center [839, 127] width 94 height 18
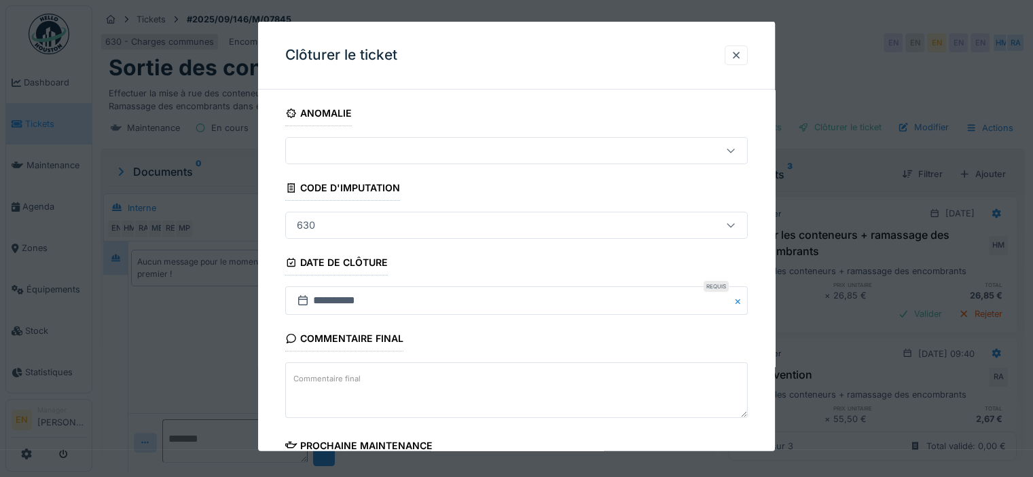
click at [765, 291] on div "**********" at bounding box center [516, 387] width 517 height 574
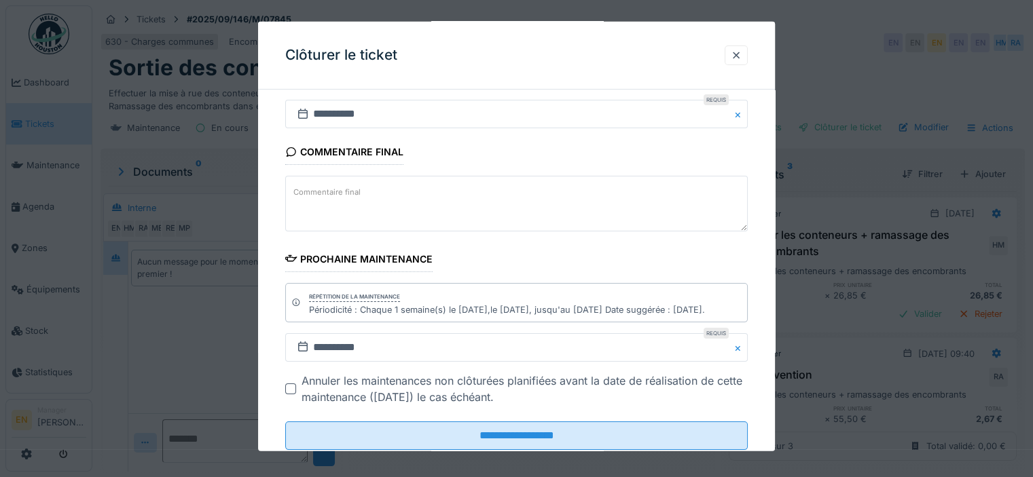
scroll to position [221, 0]
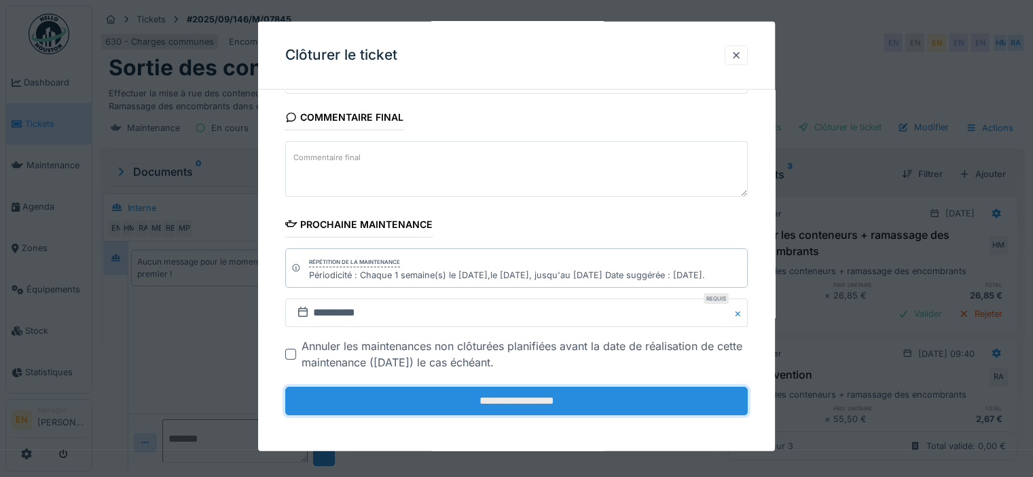
click at [540, 399] on input "**********" at bounding box center [516, 401] width 462 height 29
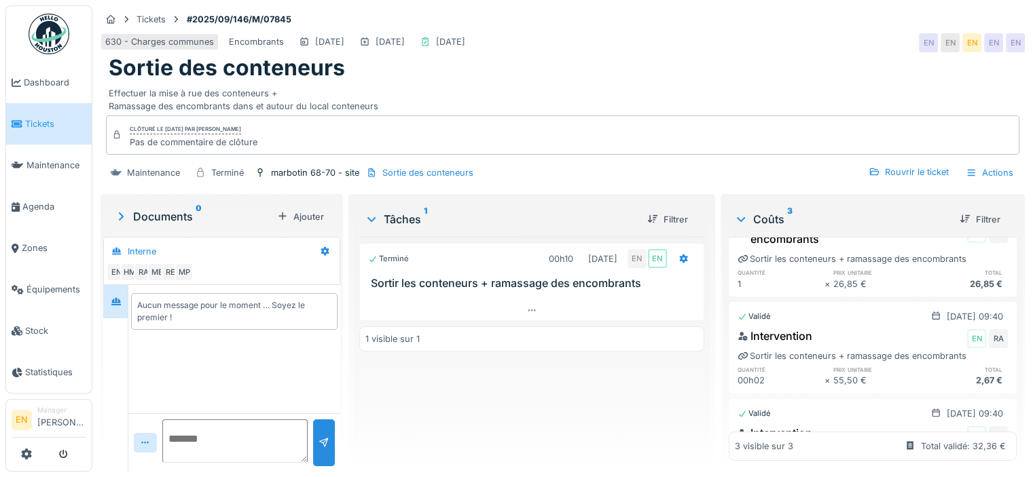
scroll to position [116, 0]
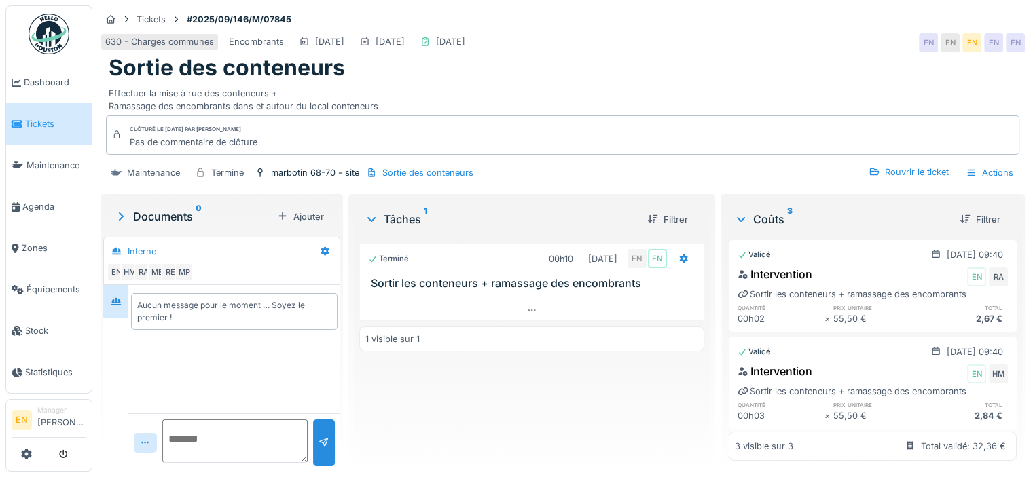
click at [49, 34] on img at bounding box center [49, 34] width 41 height 41
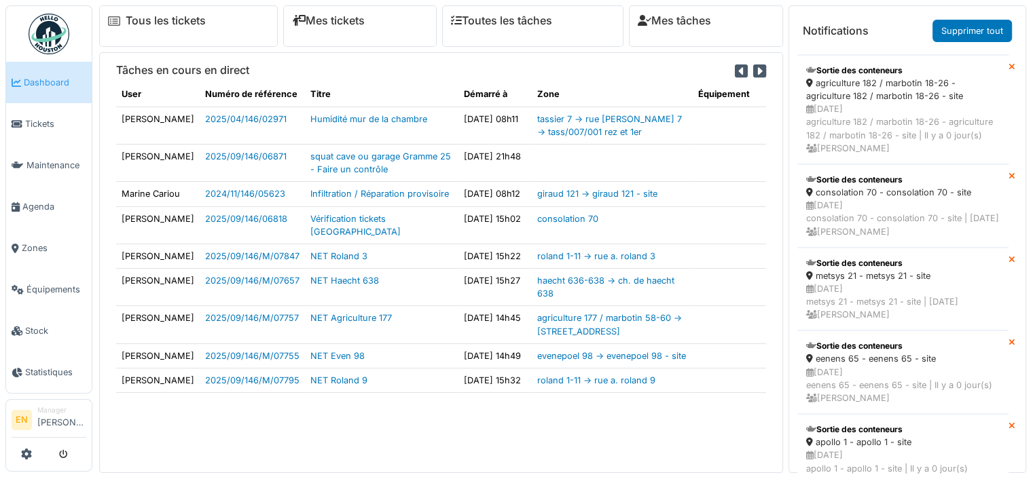
scroll to position [1105, 0]
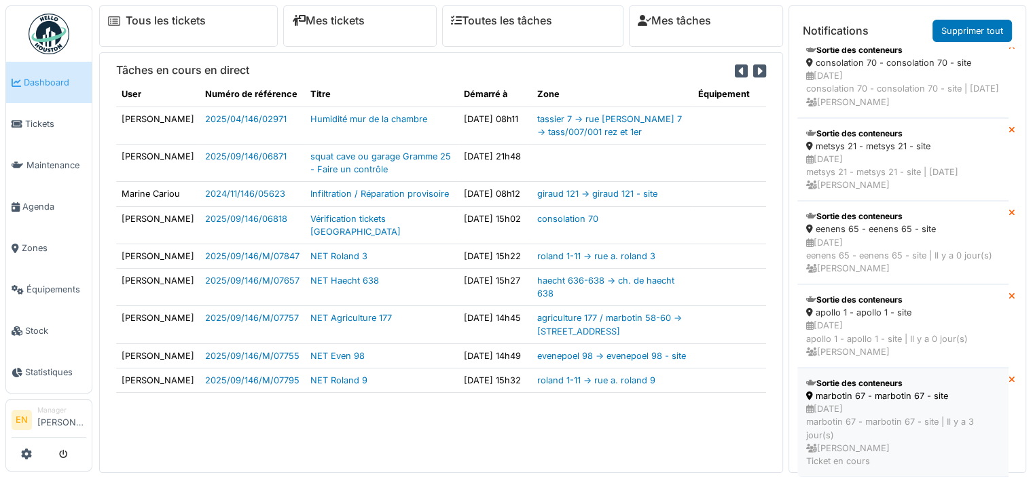
click at [871, 421] on div "[DATE] marbotin 67 - marbotin 67 - site | [DATE] [PERSON_NAME] Ticket en cours" at bounding box center [902, 435] width 193 height 65
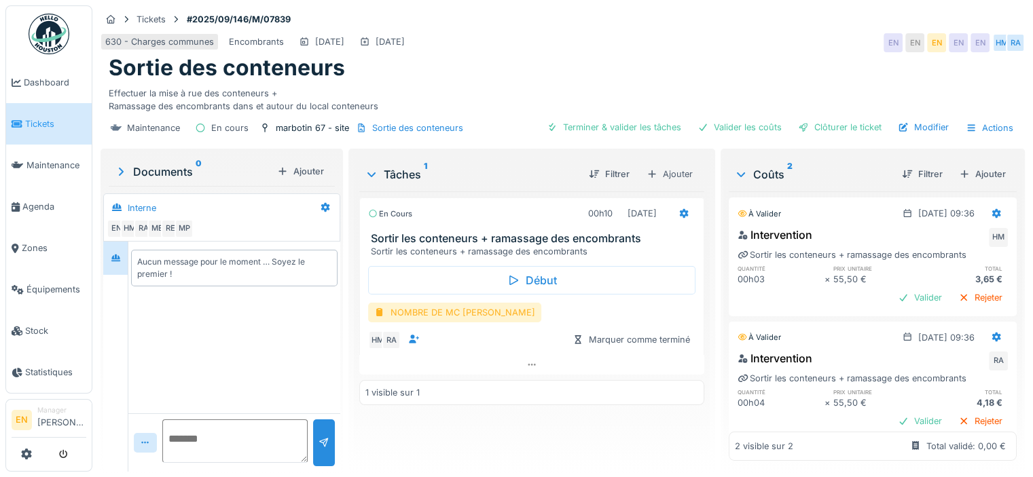
click at [436, 320] on div "NOMBRE DE MC [PERSON_NAME]" at bounding box center [454, 313] width 173 height 20
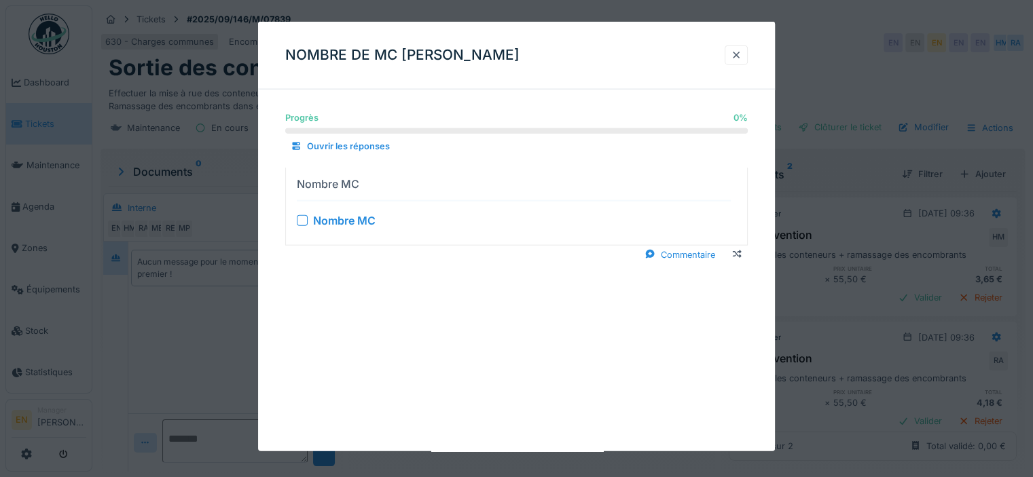
click at [301, 225] on div "Nombre MC" at bounding box center [514, 220] width 434 height 16
click at [306, 222] on div at bounding box center [302, 220] width 11 height 11
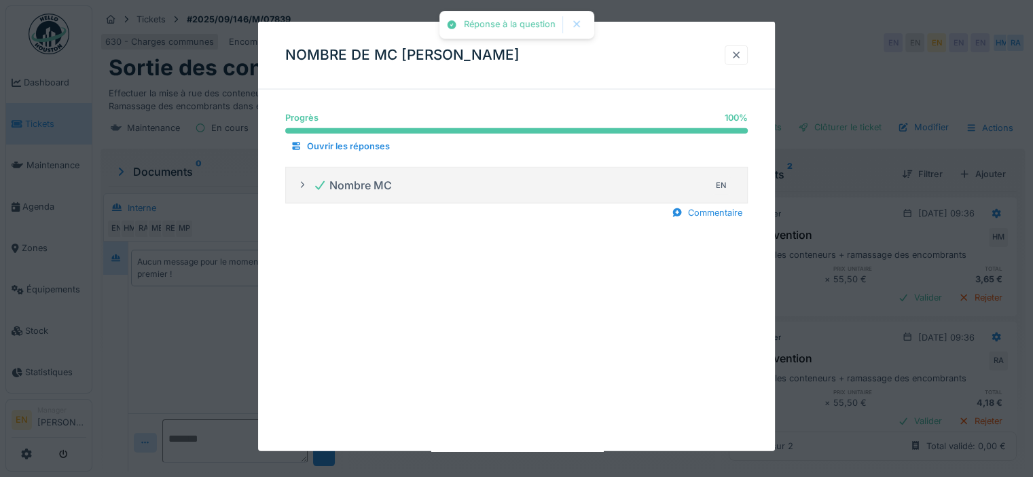
click at [739, 55] on div at bounding box center [735, 55] width 11 height 13
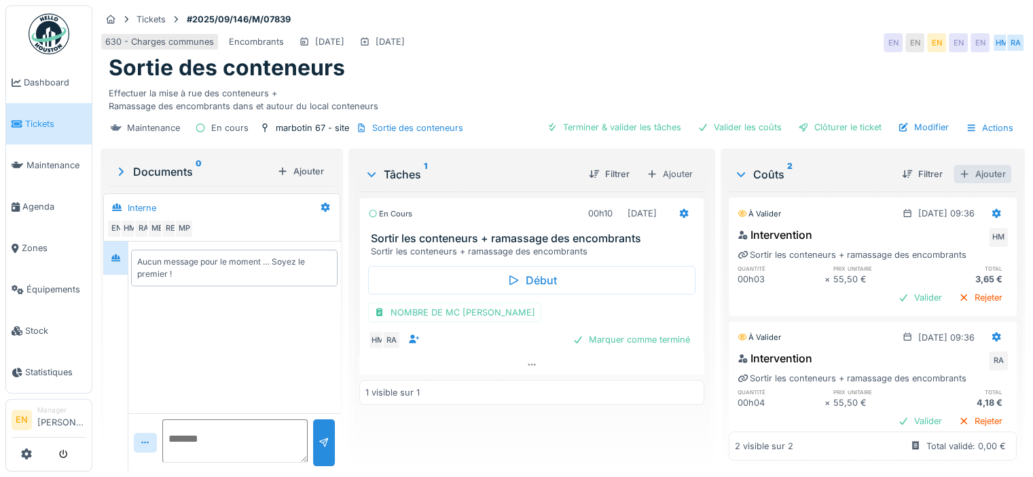
click at [973, 170] on div "Ajouter" at bounding box center [982, 174] width 58 height 18
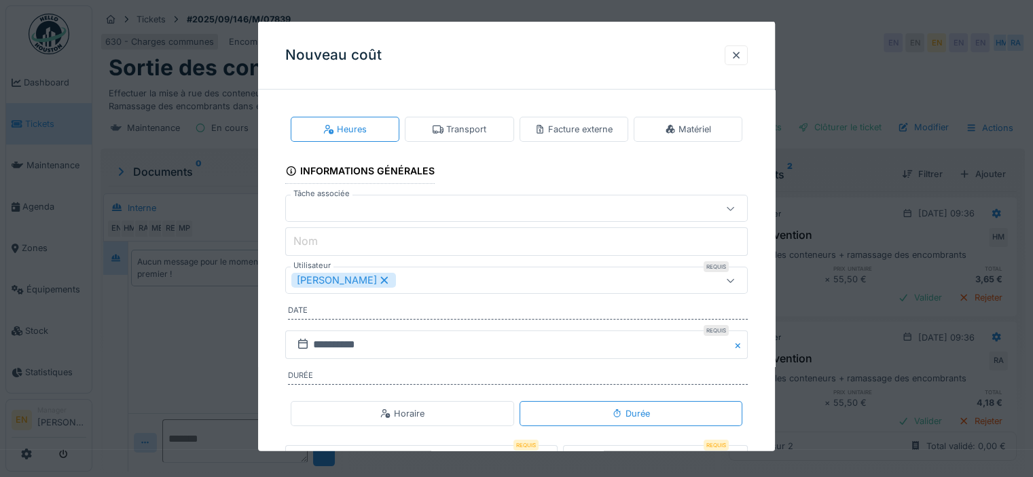
click at [489, 138] on div "Transport" at bounding box center [459, 129] width 109 height 25
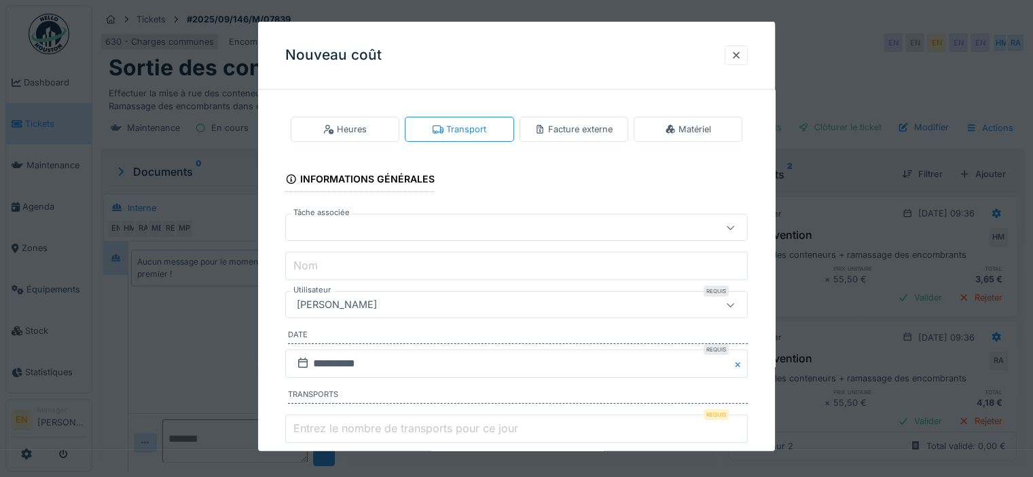
type input "*"
click at [744, 425] on input "*" at bounding box center [516, 429] width 462 height 29
click at [492, 306] on div "[PERSON_NAME]" at bounding box center [488, 304] width 394 height 15
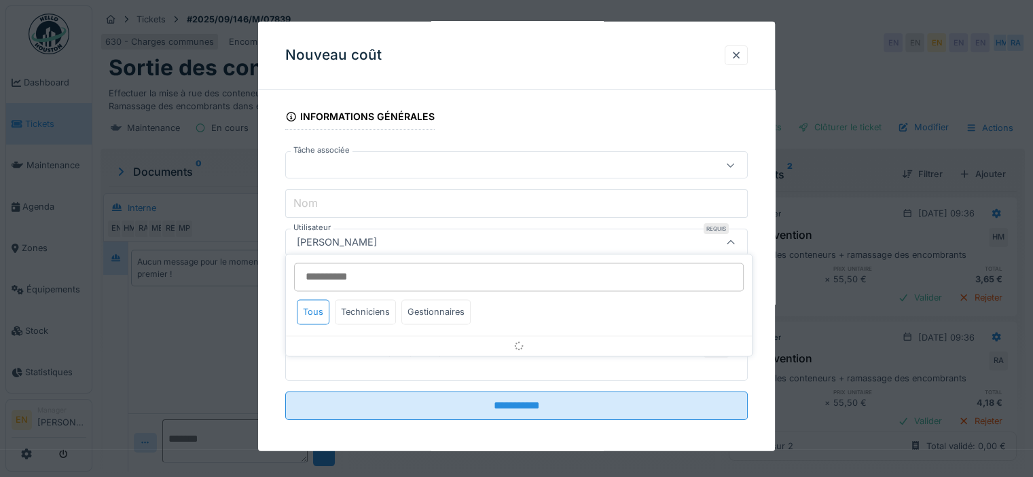
scroll to position [67, 0]
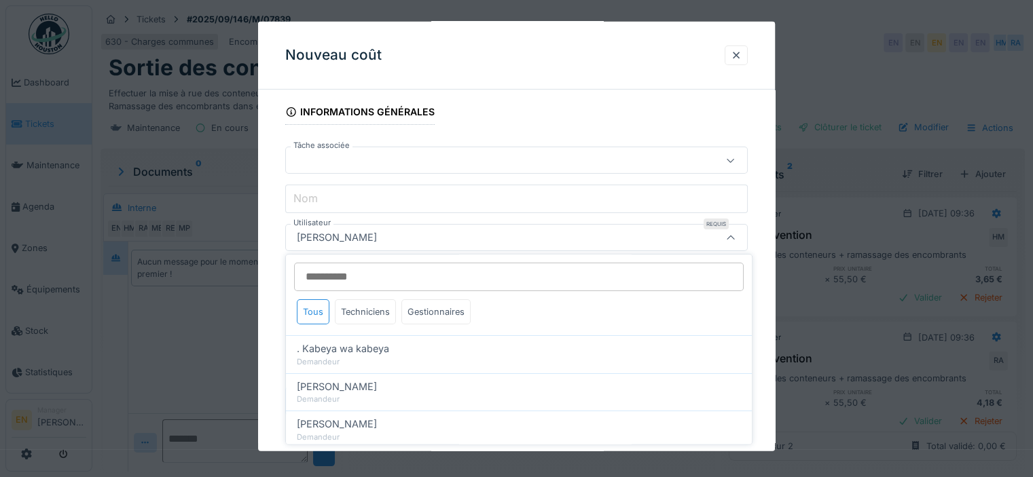
click at [453, 270] on input "Utilisateur" at bounding box center [518, 277] width 449 height 29
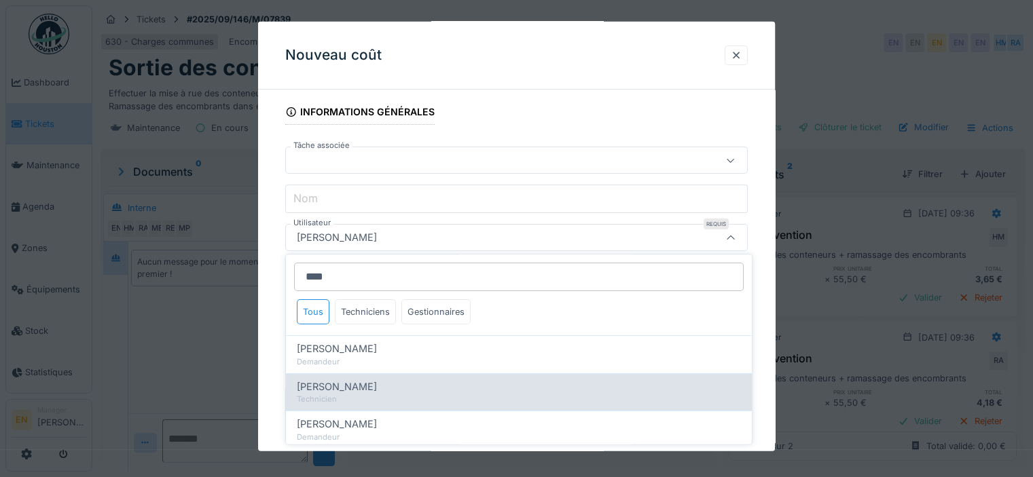
type input "****"
click at [352, 392] on span "Hassan Messari" at bounding box center [337, 387] width 80 height 15
type input "****"
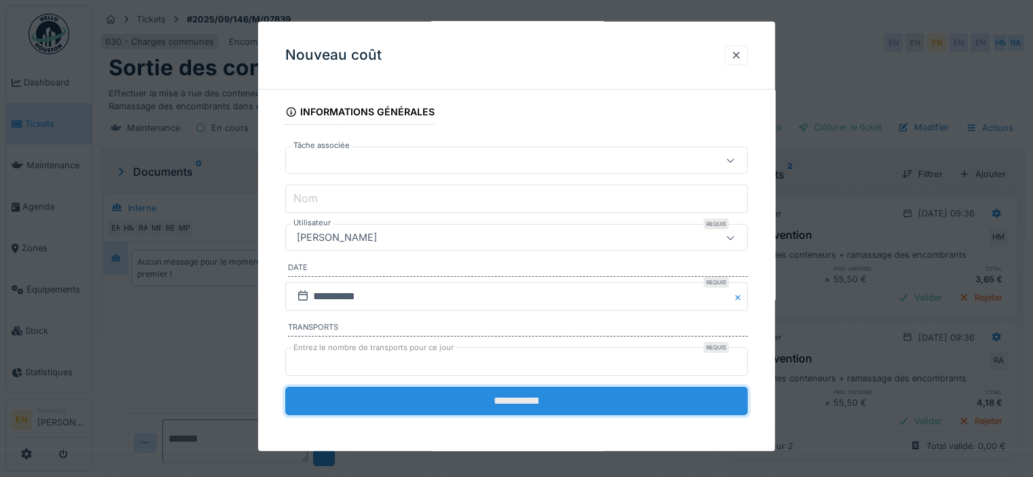
click at [536, 405] on input "**********" at bounding box center [516, 401] width 462 height 29
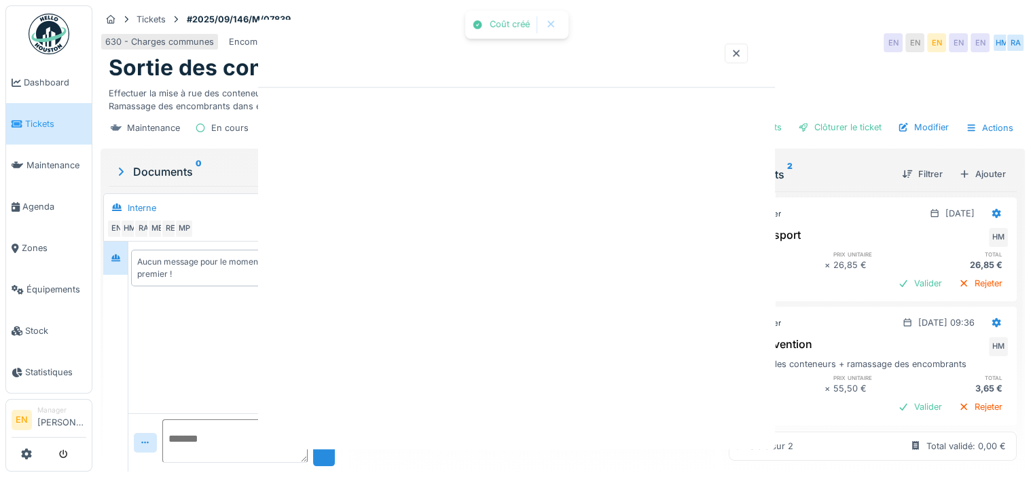
scroll to position [0, 0]
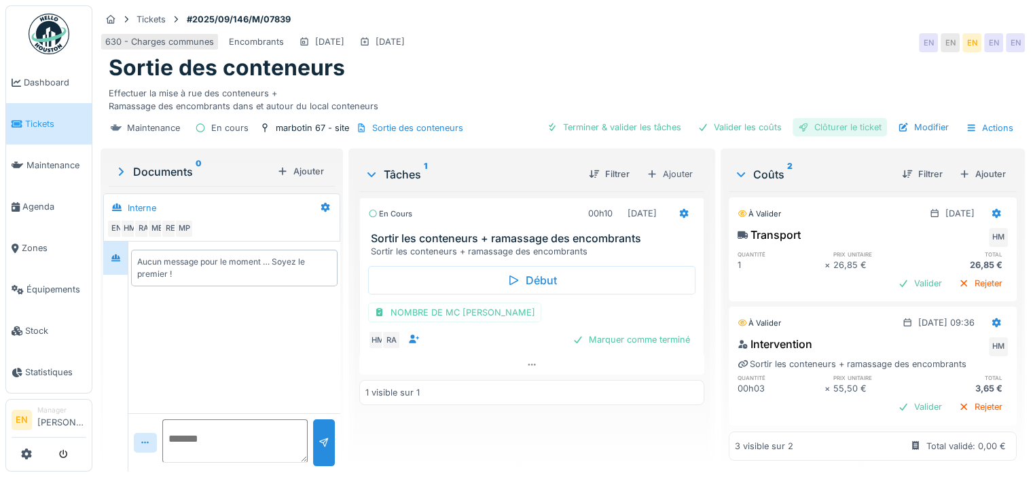
click at [821, 125] on div "Clôturer le ticket" at bounding box center [839, 127] width 94 height 18
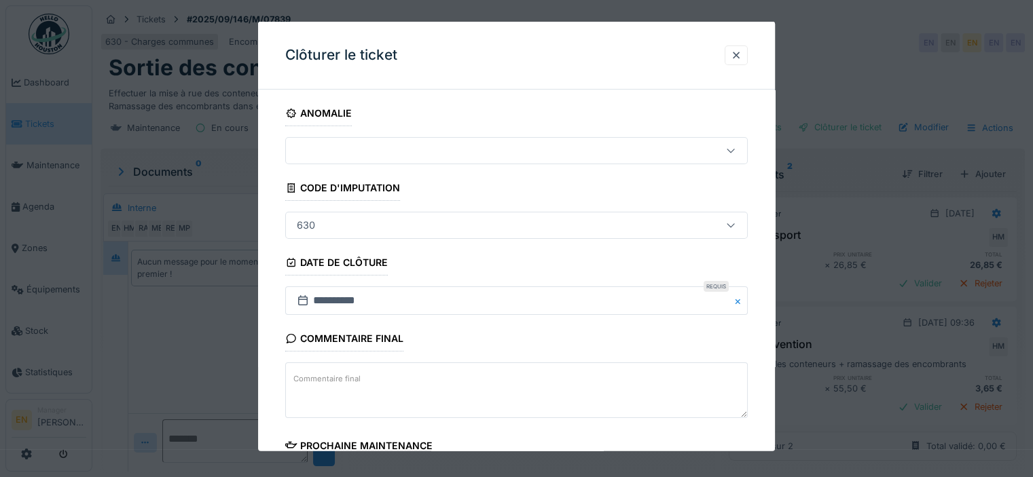
click at [766, 386] on div "**********" at bounding box center [516, 387] width 517 height 574
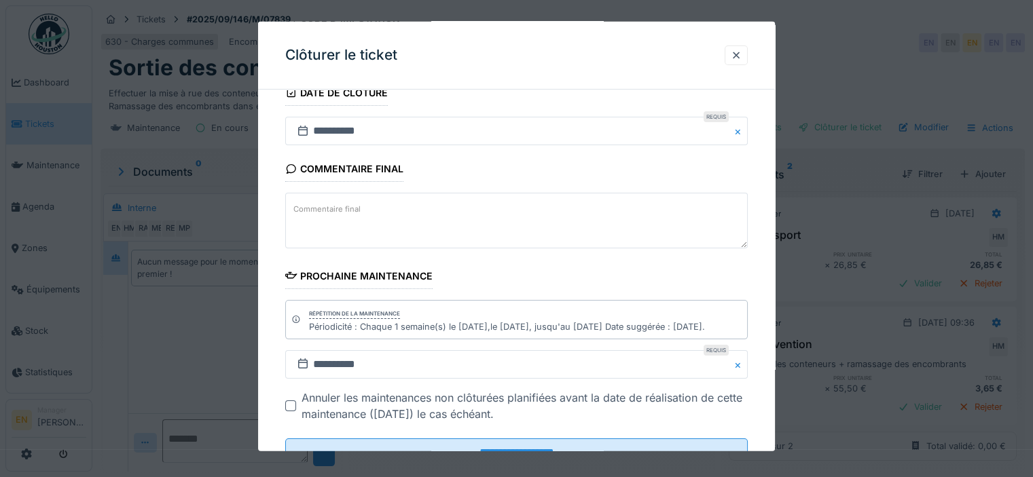
scroll to position [10, 0]
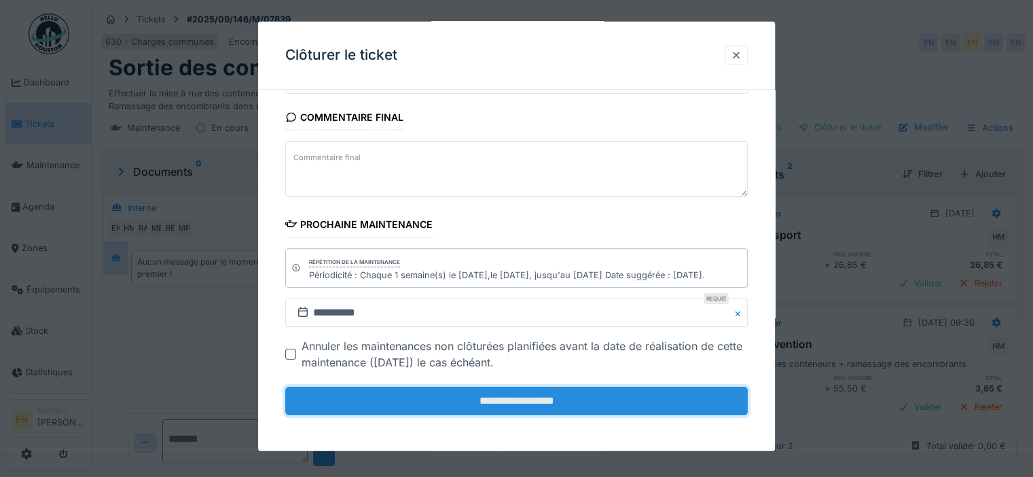
click at [563, 400] on input "**********" at bounding box center [516, 401] width 462 height 29
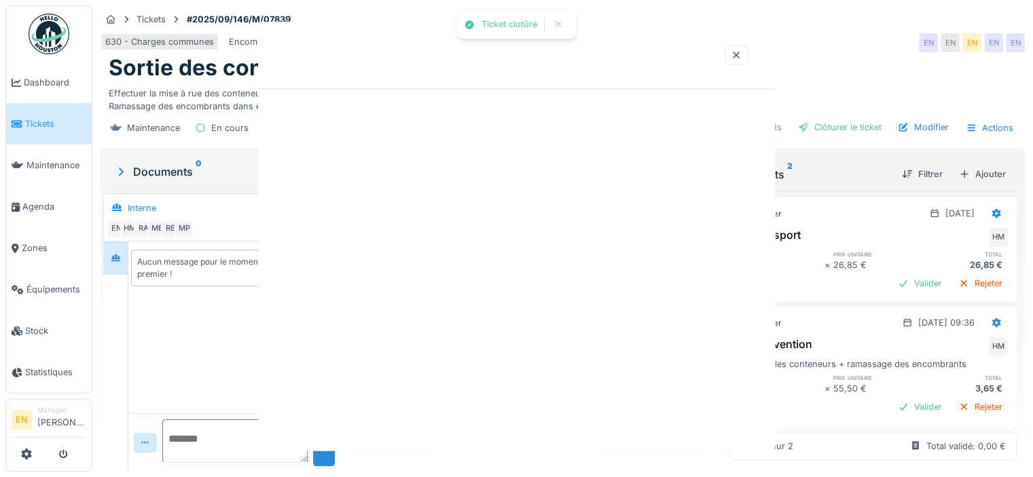
scroll to position [0, 0]
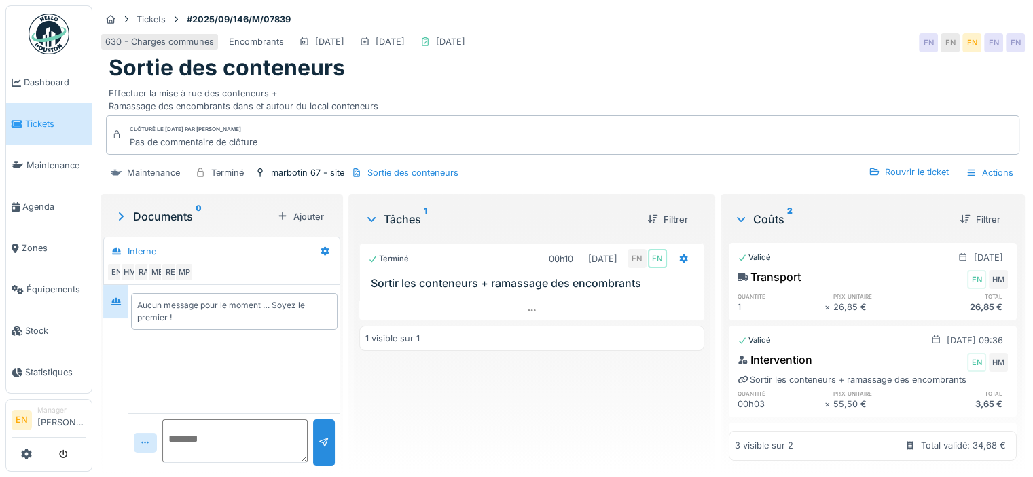
click at [52, 40] on img at bounding box center [49, 34] width 41 height 41
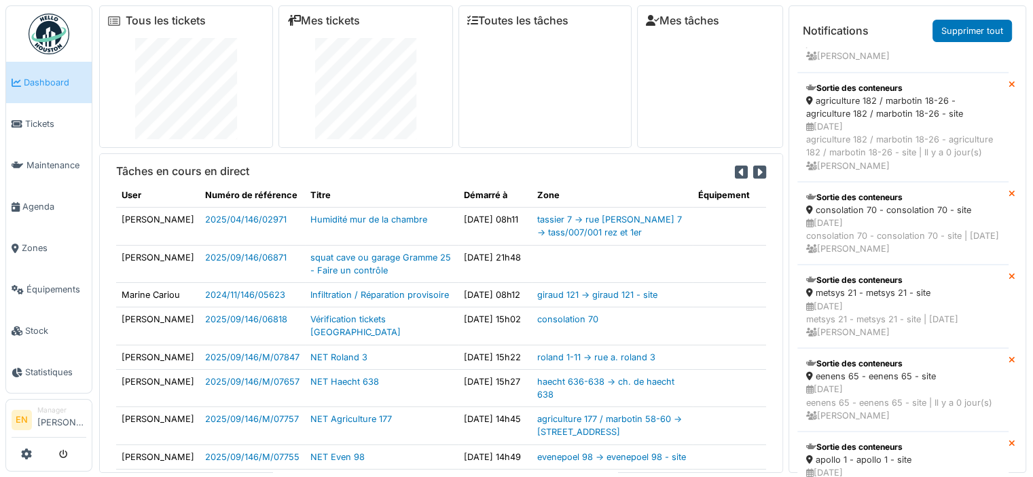
scroll to position [1092, 0]
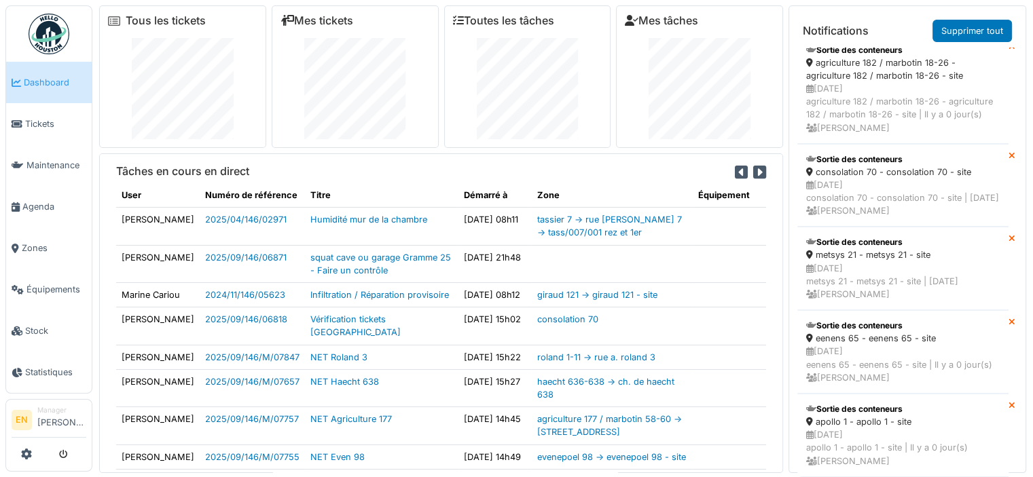
click at [55, 36] on img at bounding box center [49, 34] width 41 height 41
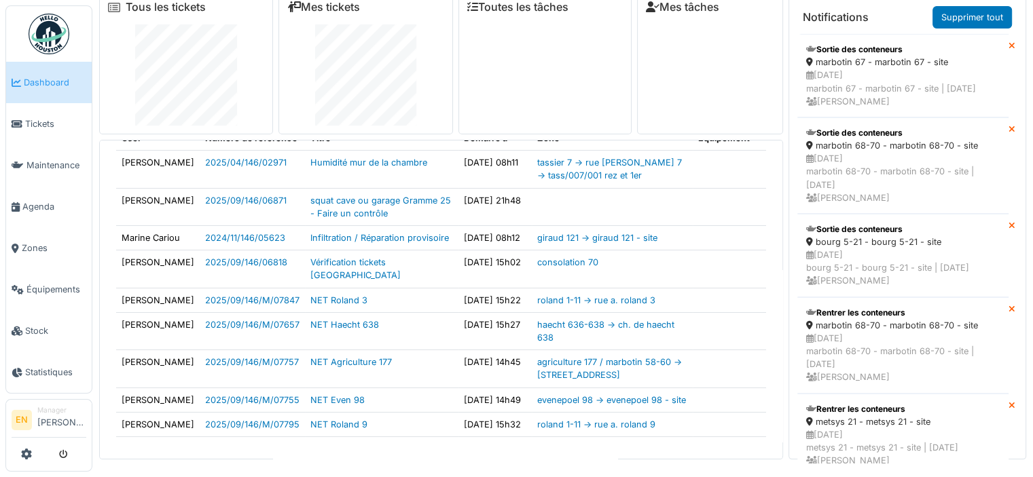
scroll to position [114, 0]
